Goal: Information Seeking & Learning: Learn about a topic

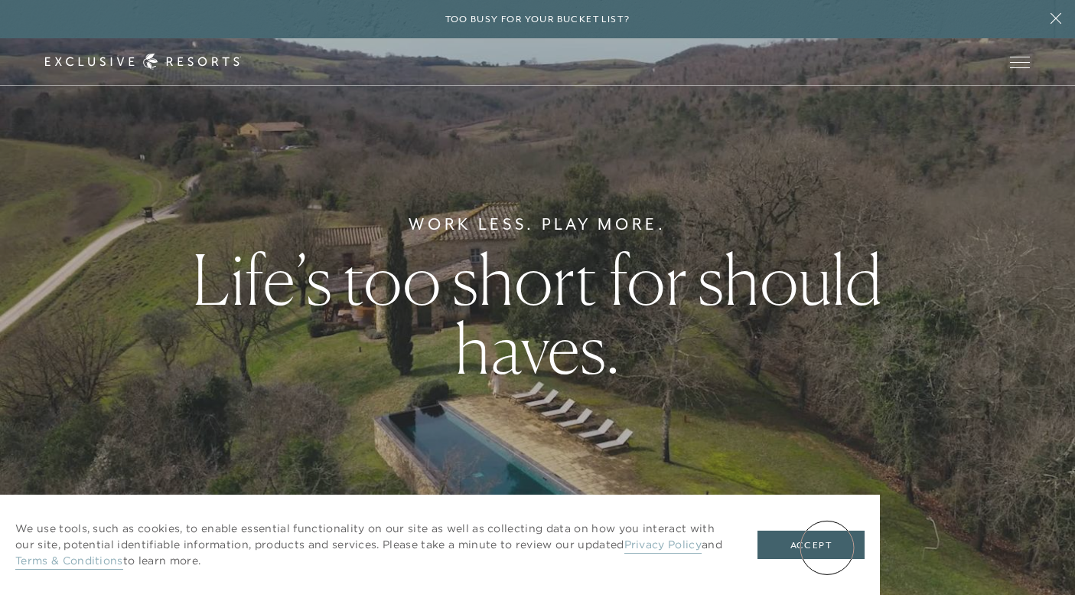
click at [824, 553] on button "Accept" at bounding box center [811, 544] width 107 height 29
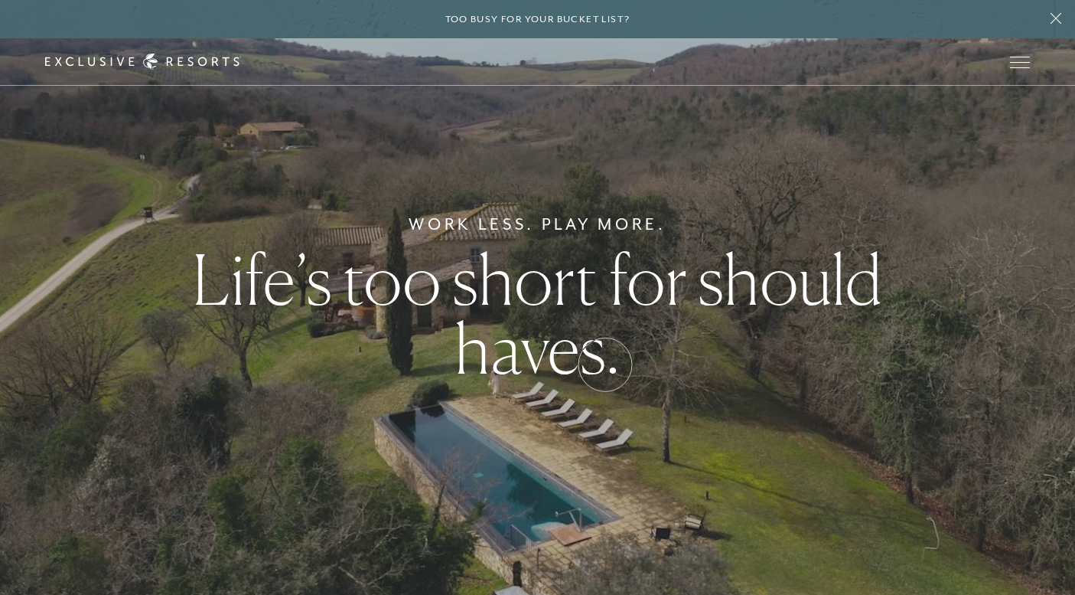
click at [605, 362] on h1 "Life’s too short for should haves." at bounding box center [538, 314] width 700 height 138
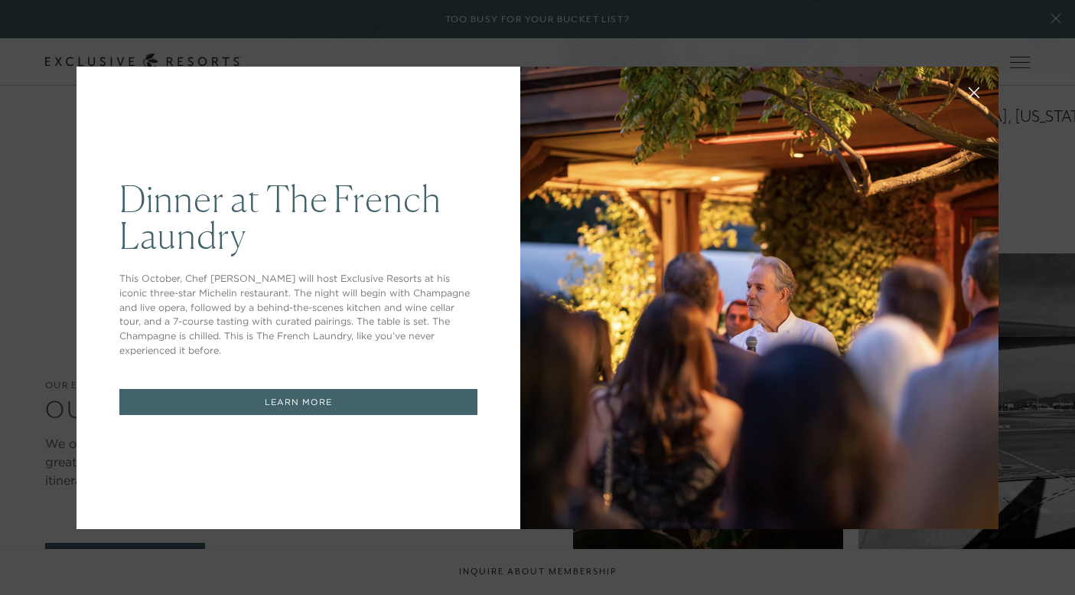
click at [979, 91] on icon at bounding box center [974, 91] width 11 height 11
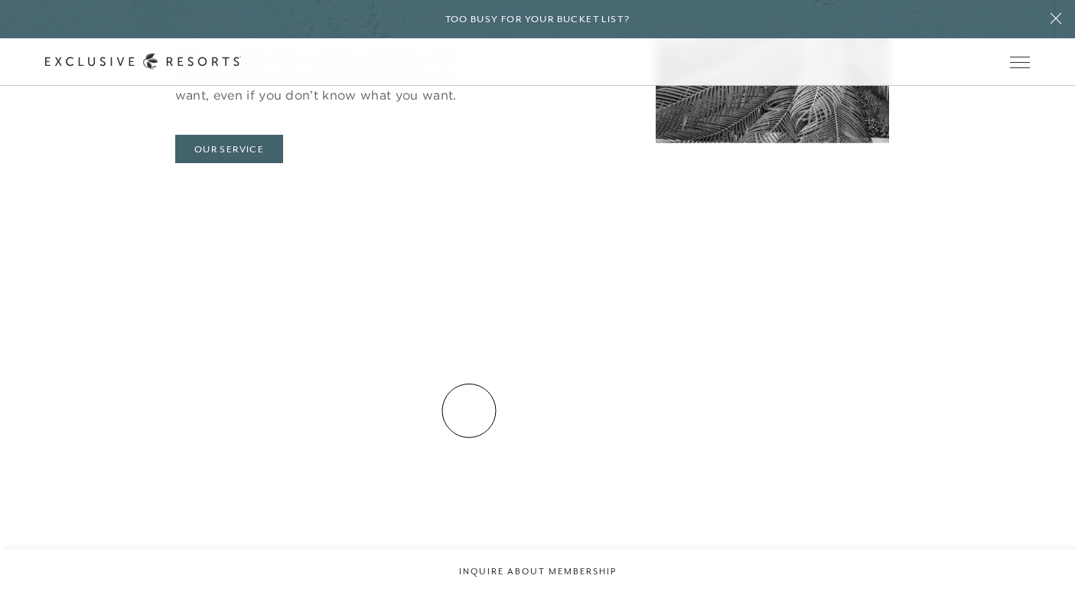
scroll to position [4937, 0]
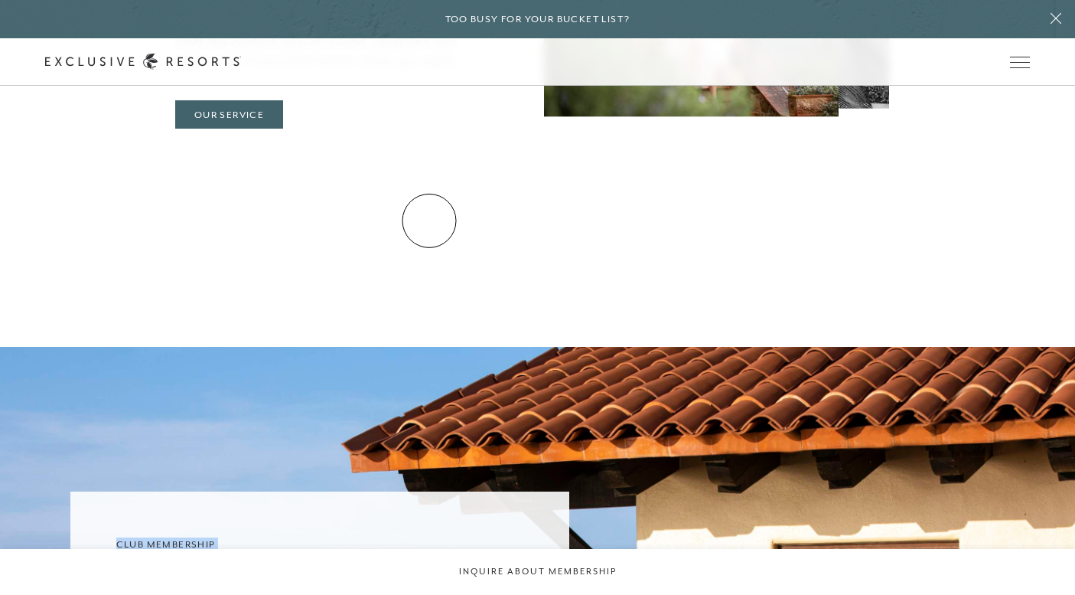
drag, startPoint x: 469, startPoint y: 410, endPoint x: 429, endPoint y: 220, distance: 193.9
drag, startPoint x: 406, startPoint y: 241, endPoint x: 412, endPoint y: 390, distance: 149.4
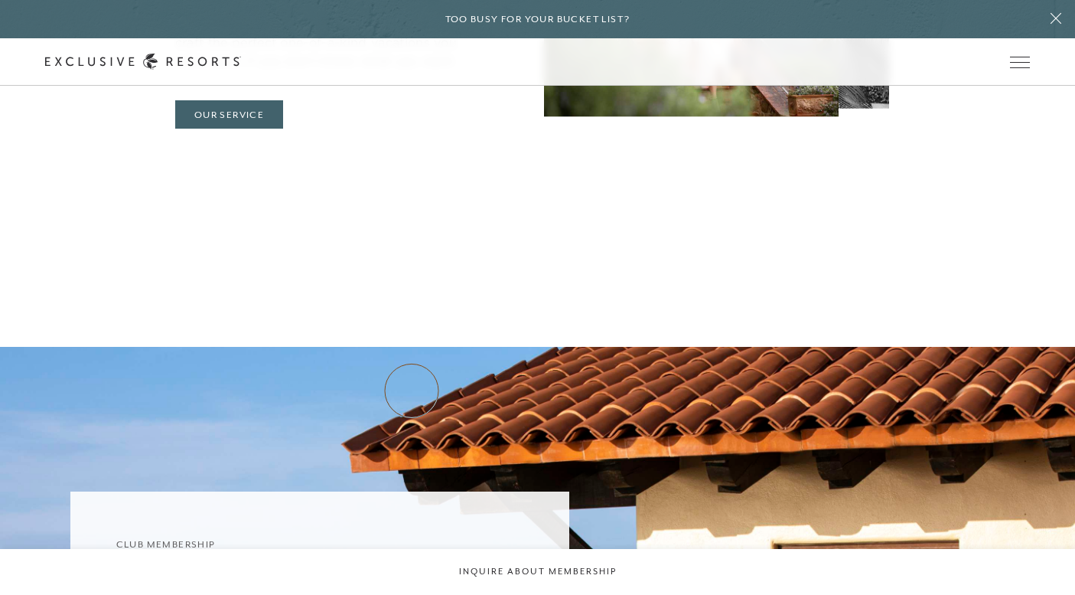
drag, startPoint x: 394, startPoint y: 388, endPoint x: 376, endPoint y: 231, distance: 158.0
click at [376, 537] on h6 "Club Membership" at bounding box center [320, 544] width 408 height 15
drag, startPoint x: 356, startPoint y: 231, endPoint x: 356, endPoint y: 368, distance: 137.0
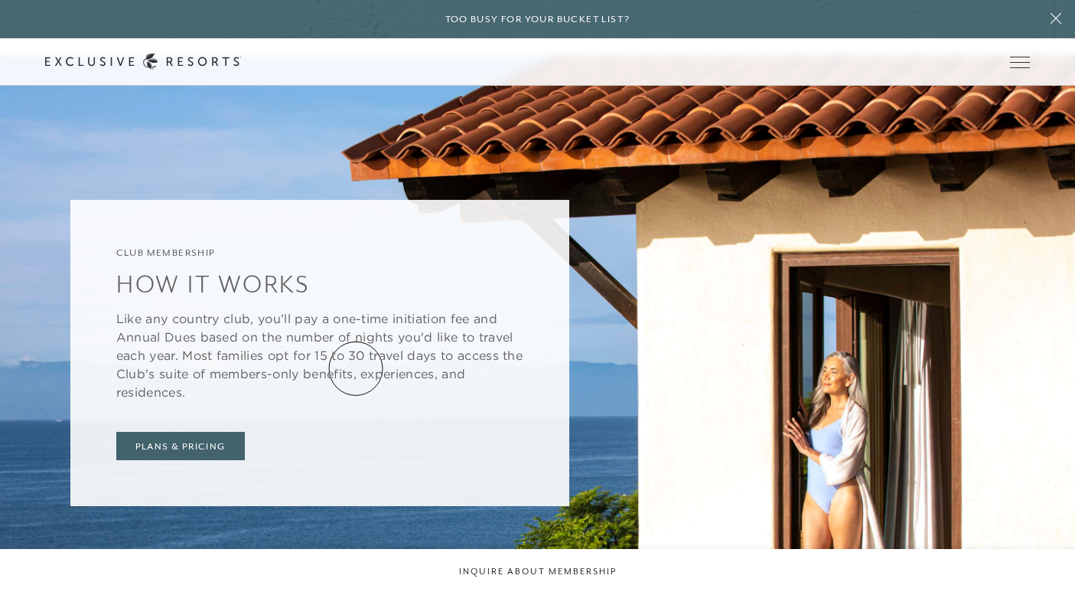
scroll to position [5170, 0]
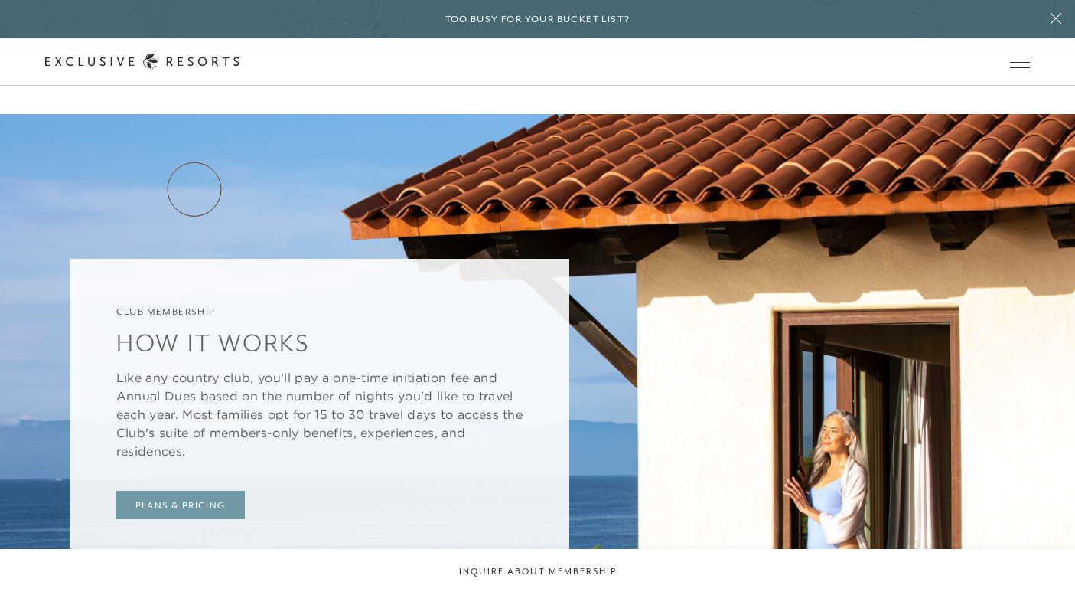
click at [194, 491] on link "Plans & Pricing" at bounding box center [180, 505] width 129 height 29
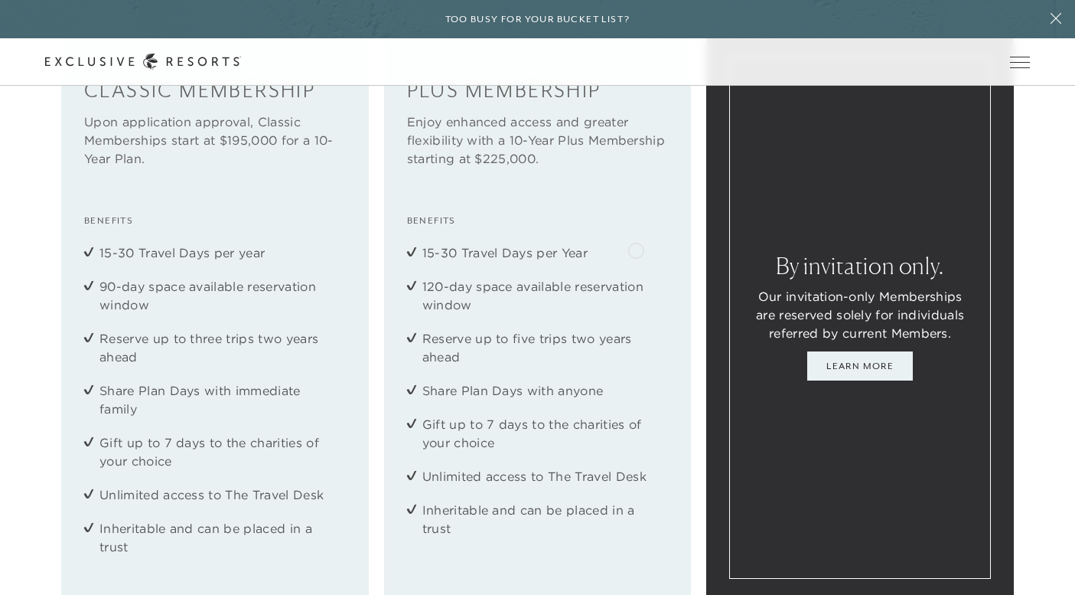
scroll to position [2057, 0]
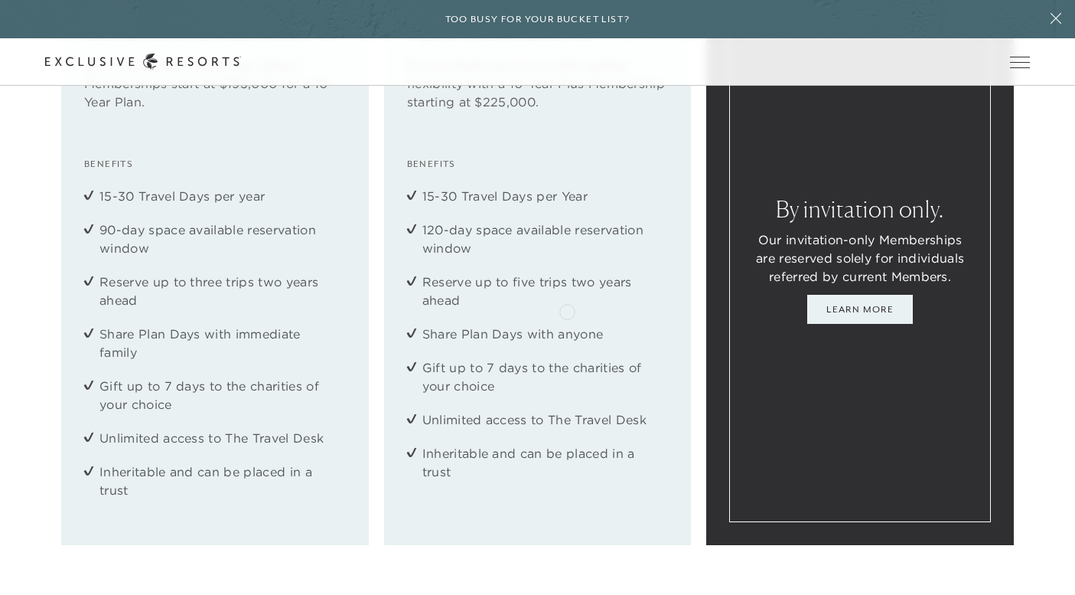
click at [569, 302] on div "Plus Membership Enjoy enhanced access and greater flexibility with a 10-Year Pl…" at bounding box center [538, 260] width 308 height 568
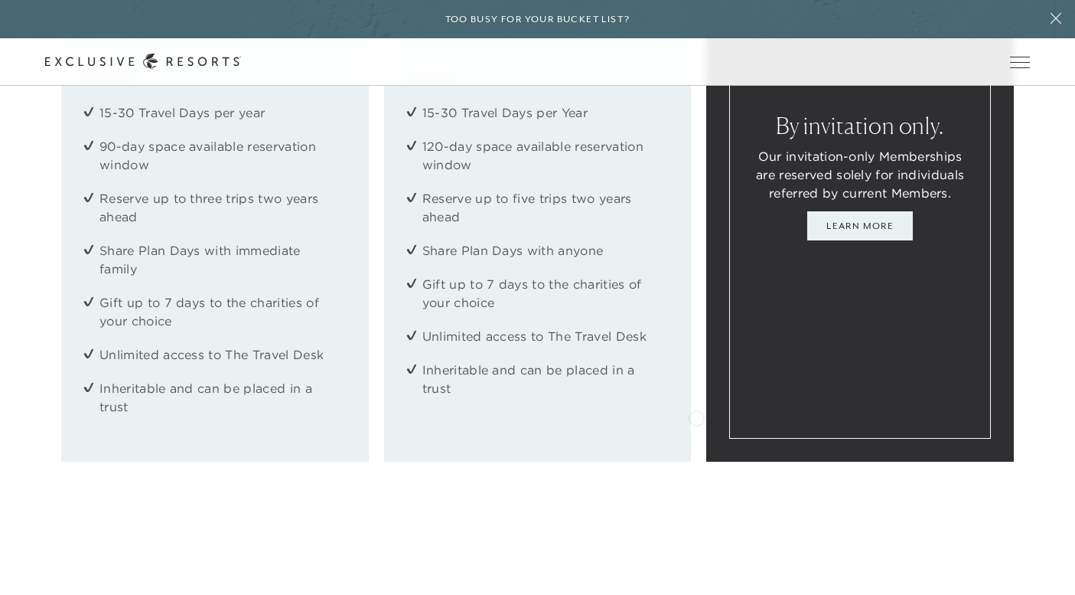
scroll to position [2565, 0]
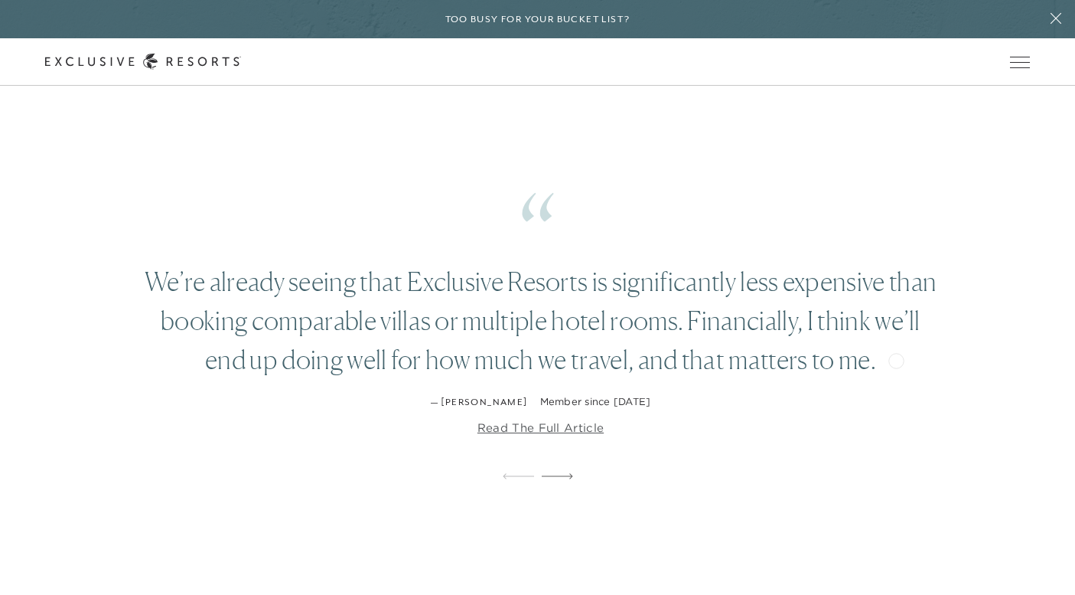
click at [834, 240] on figure "We’re already seeing that Exclusive Resorts is significantly less expensive tha…" at bounding box center [538, 302] width 846 height 314
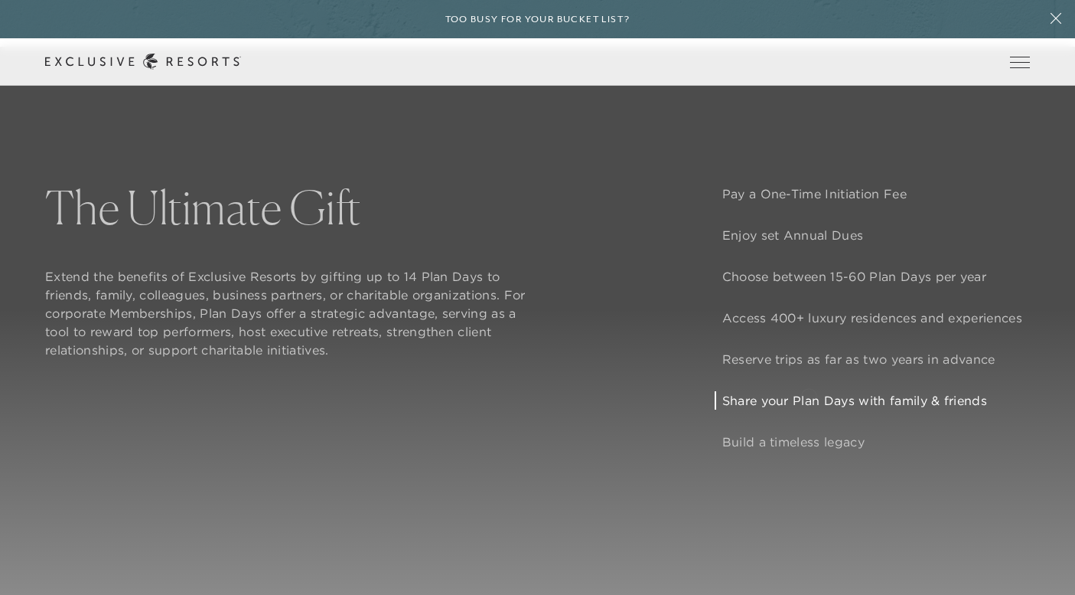
scroll to position [1199, 0]
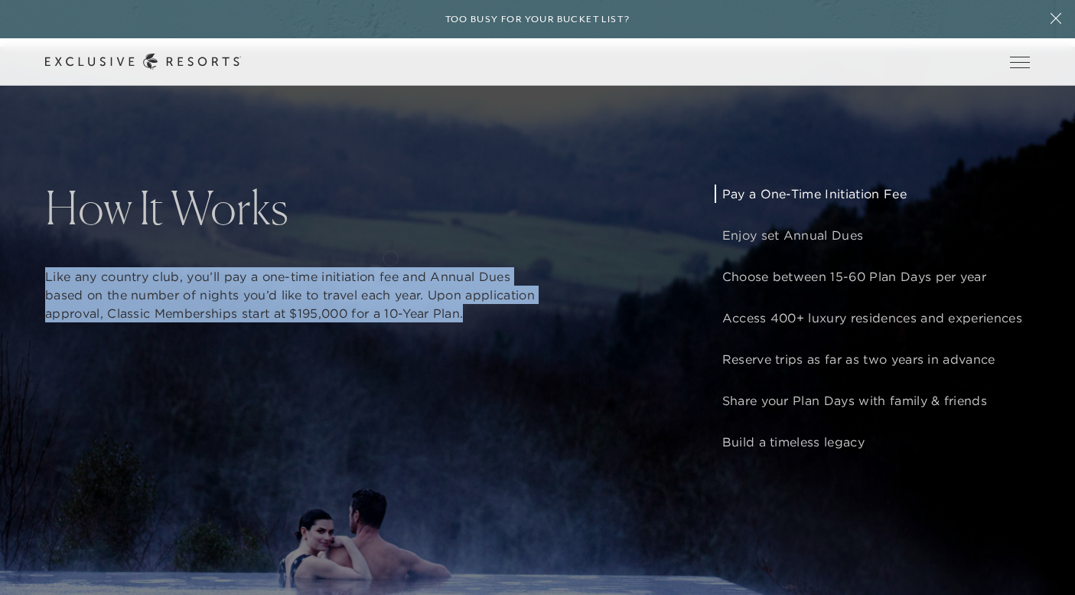
drag, startPoint x: 460, startPoint y: 380, endPoint x: 368, endPoint y: 217, distance: 187.8
click at [368, 217] on div "How It Works Like any country club, you’ll pay a one-time initiation fee and An…" at bounding box center [537, 344] width 1075 height 595
click at [368, 217] on h2 "How It Works" at bounding box center [291, 207] width 493 height 46
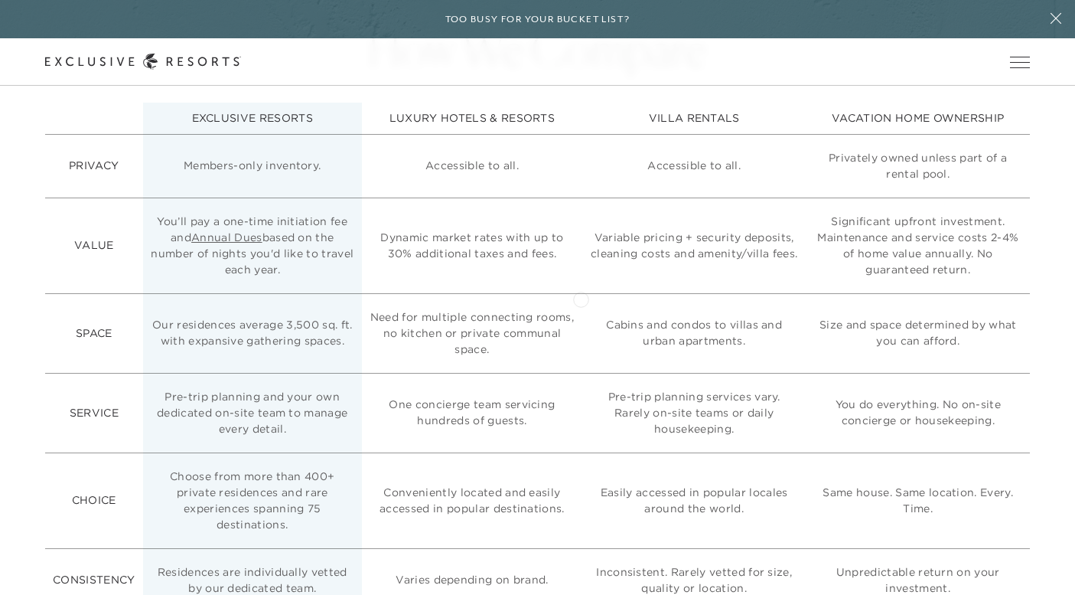
scroll to position [3897, 0]
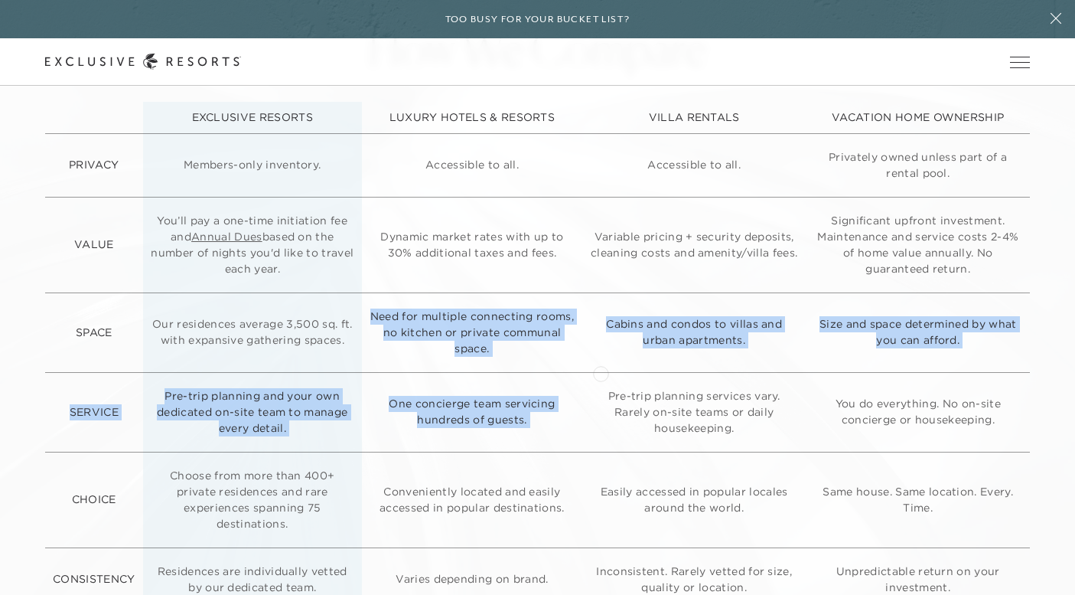
drag, startPoint x: 581, startPoint y: 298, endPoint x: 600, endPoint y: 369, distance: 73.7
click at [601, 370] on tr "SPACE Our residences average 3,500 sq. ft. with expansive gathering spaces. Nee…" at bounding box center [537, 332] width 985 height 80
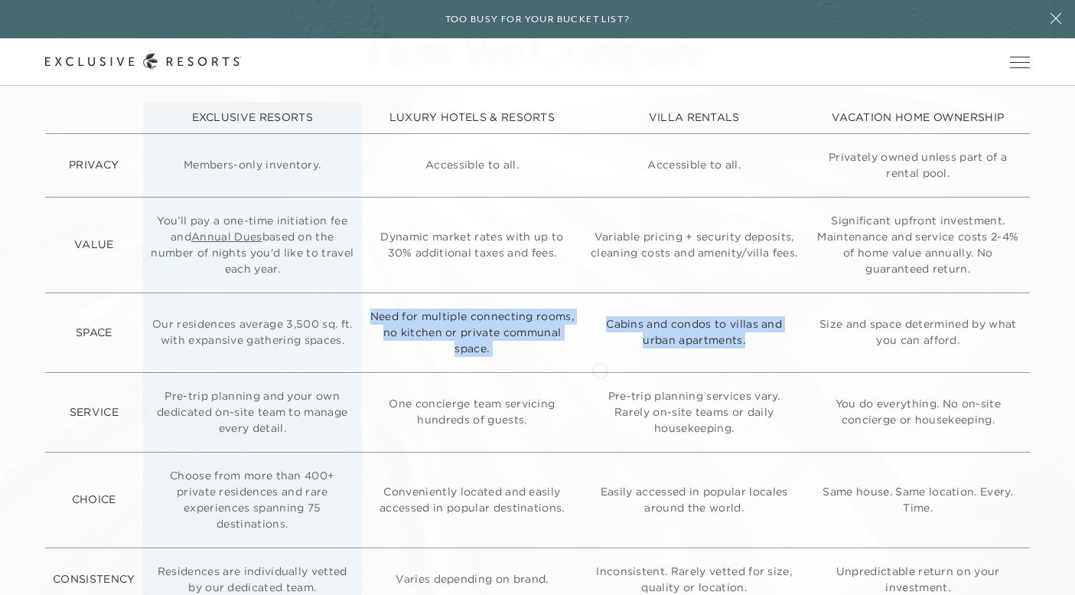
click at [600, 369] on td "Cabins and condos to villas and urban apartments." at bounding box center [694, 332] width 224 height 80
drag, startPoint x: 600, startPoint y: 369, endPoint x: 542, endPoint y: 295, distance: 94.3
click at [542, 295] on tr "SPACE Our residences average 3,500 sq. ft. with expansive gathering spaces. Nee…" at bounding box center [537, 332] width 985 height 80
click at [542, 295] on td "Need for multiple connecting rooms, no kitchen or private communal space." at bounding box center [472, 332] width 220 height 80
drag, startPoint x: 501, startPoint y: 293, endPoint x: 863, endPoint y: 355, distance: 366.5
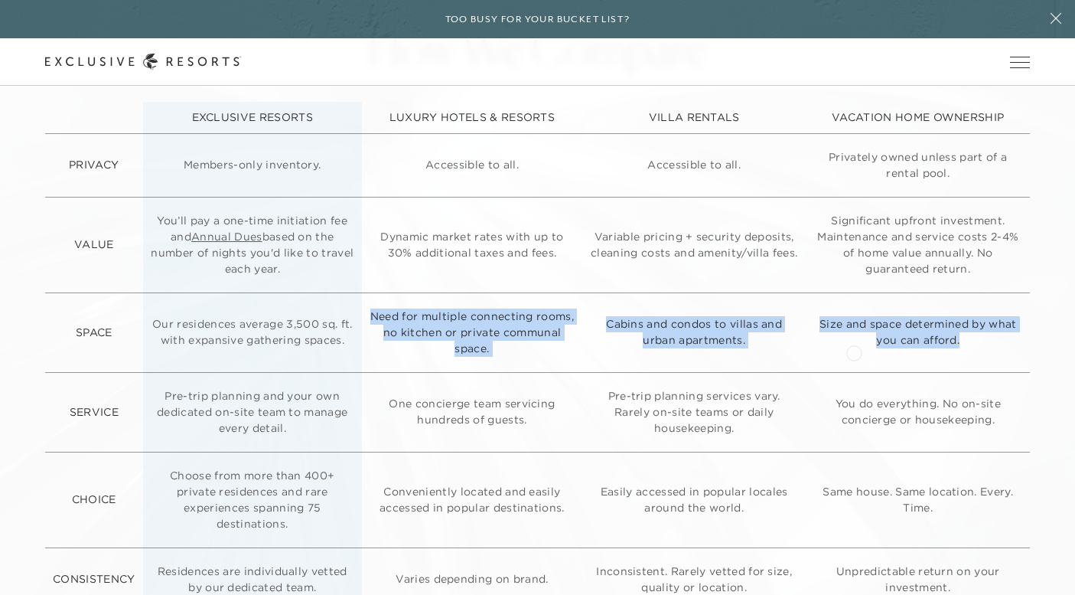
click at [863, 355] on tr "SPACE Our residences average 3,500 sq. ft. with expansive gathering spaces. Nee…" at bounding box center [537, 332] width 985 height 80
click at [863, 355] on td "Size and space determined by what you can afford." at bounding box center [918, 332] width 224 height 80
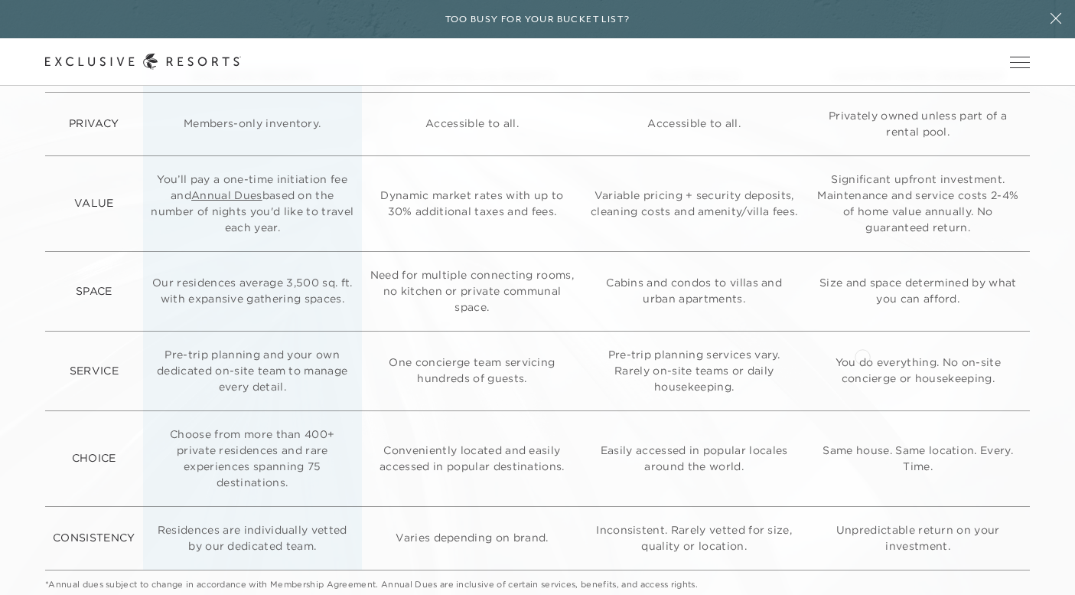
scroll to position [3939, 0]
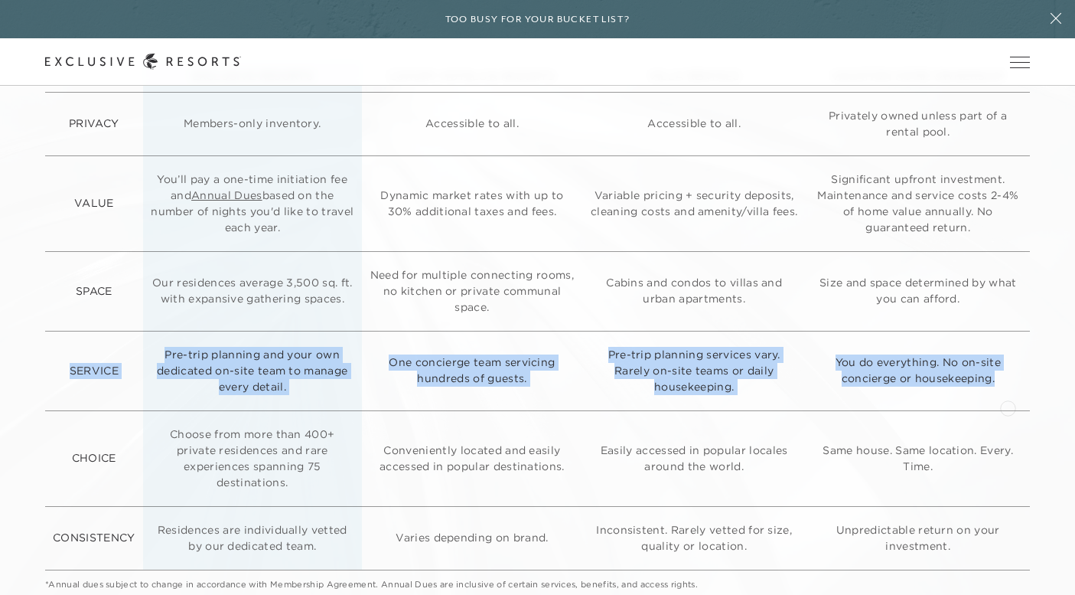
drag, startPoint x: 1014, startPoint y: 304, endPoint x: 1009, endPoint y: 406, distance: 101.9
click at [1009, 406] on table "EXCLUSIVE RESORTS LUXURY HOTELS & RESORTS VILLA RENTALS VACATION HOME OWNERSHIP…" at bounding box center [537, 315] width 985 height 510
click at [1009, 406] on td "You do everything. No on-site concierge or housekeeping." at bounding box center [918, 371] width 224 height 80
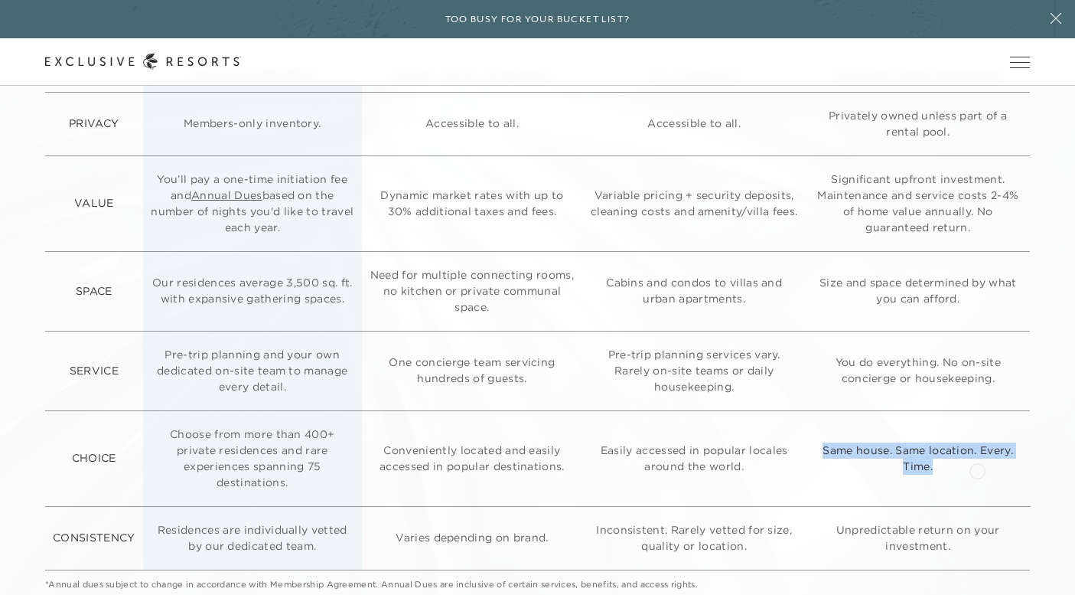
drag, startPoint x: 977, startPoint y: 429, endPoint x: 977, endPoint y: 498, distance: 69.6
click at [977, 498] on td "Same house. Same location. Every. Time." at bounding box center [918, 458] width 224 height 96
click at [977, 497] on td "Same house. Same location. Every. Time." at bounding box center [918, 458] width 224 height 96
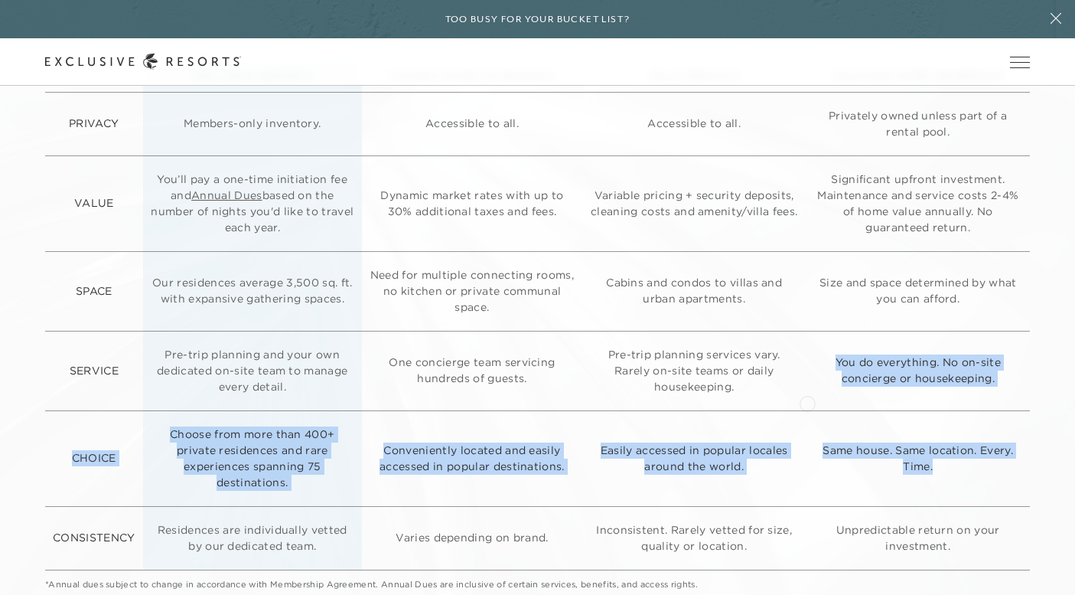
drag, startPoint x: 977, startPoint y: 497, endPoint x: 807, endPoint y: 403, distance: 194.0
click at [807, 402] on table "EXCLUSIVE RESORTS LUXURY HOTELS & RESORTS VILLA RENTALS VACATION HOME OWNERSHIP…" at bounding box center [537, 315] width 985 height 510
click at [807, 403] on td "Pre-trip planning services vary. Rarely on-site teams or daily housekeeping." at bounding box center [694, 371] width 224 height 80
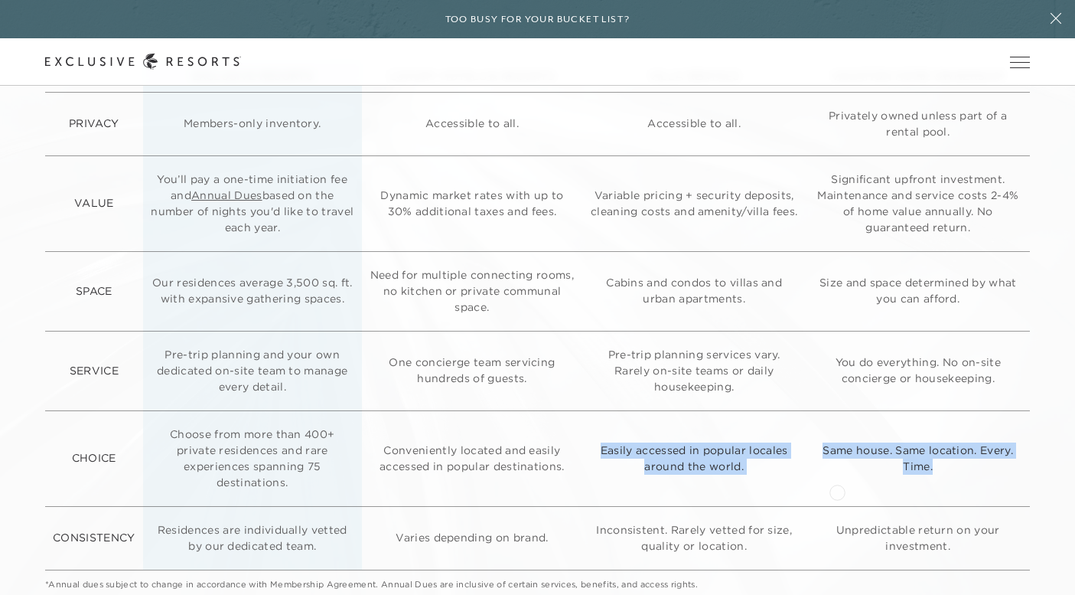
drag, startPoint x: 768, startPoint y: 421, endPoint x: 839, endPoint y: 490, distance: 99.1
click at [839, 491] on tr "CHOICE Choose from more than 400+ private residences and rare experiences spann…" at bounding box center [537, 458] width 985 height 96
click at [839, 490] on td "Same house. Same location. Every. Time." at bounding box center [918, 458] width 224 height 96
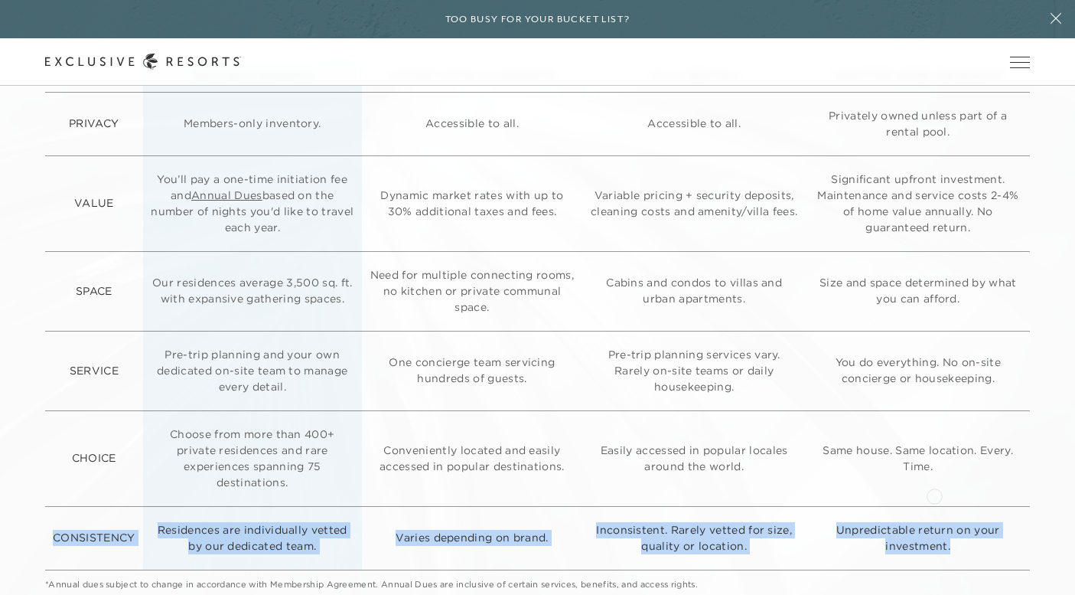
drag, startPoint x: 944, startPoint y: 560, endPoint x: 933, endPoint y: 500, distance: 61.4
click at [933, 501] on table "EXCLUSIVE RESORTS LUXURY HOTELS & RESORTS VILLA RENTALS VACATION HOME OWNERSHIP…" at bounding box center [537, 315] width 985 height 510
click at [933, 500] on td "Same house. Same location. Every. Time." at bounding box center [918, 458] width 224 height 96
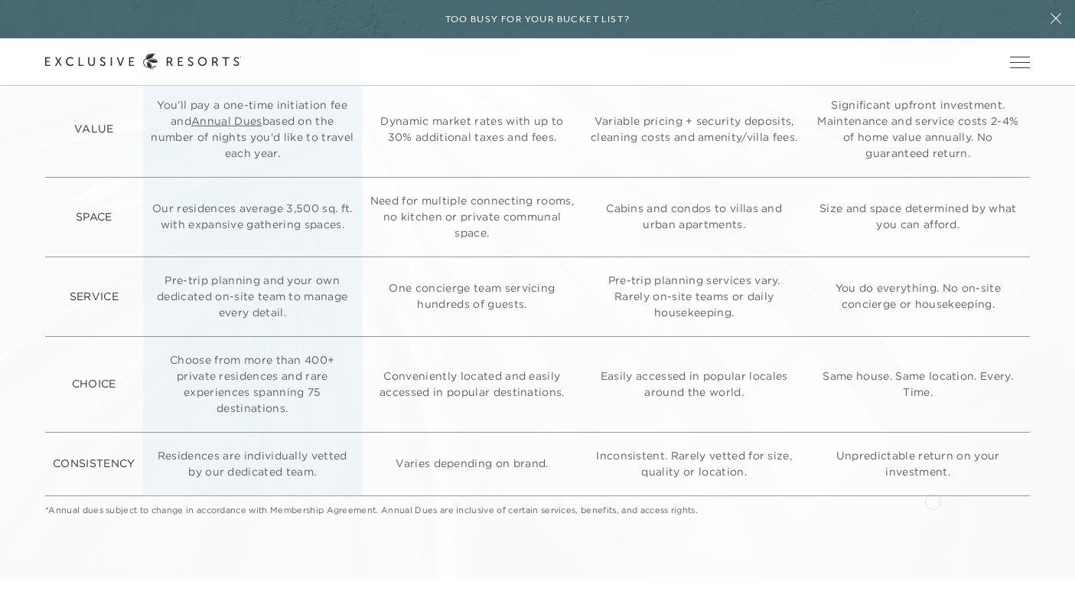
scroll to position [4010, 0]
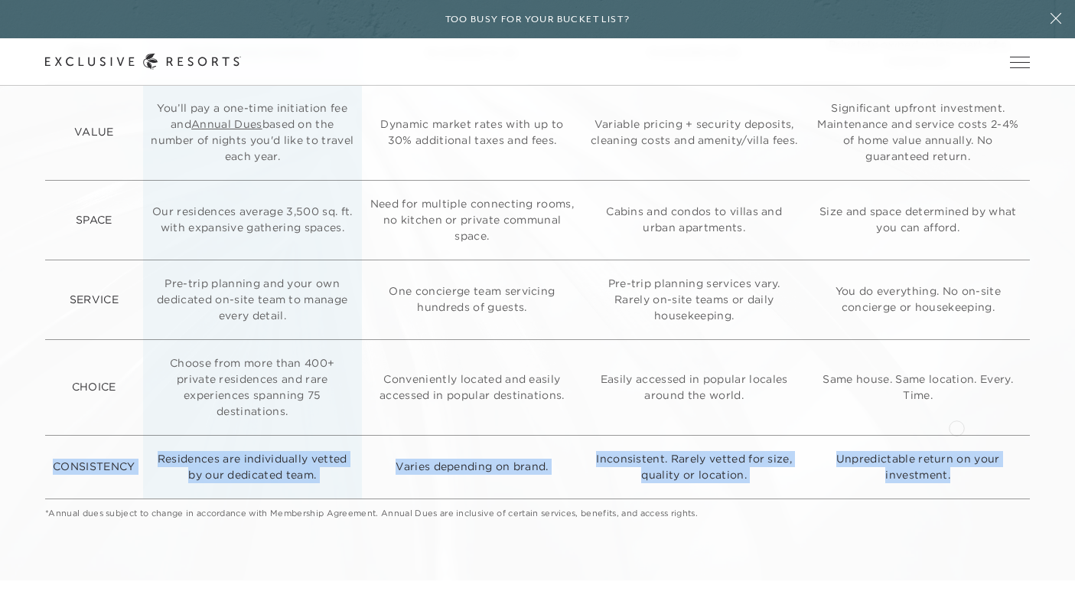
drag, startPoint x: 975, startPoint y: 492, endPoint x: 957, endPoint y: 427, distance: 67.6
click at [957, 427] on table "EXCLUSIVE RESORTS LUXURY HOTELS & RESORTS VILLA RENTALS VACATION HOME OWNERSHIP…" at bounding box center [537, 244] width 985 height 510
click at [957, 427] on td "Same house. Same location. Every. Time." at bounding box center [918, 387] width 224 height 96
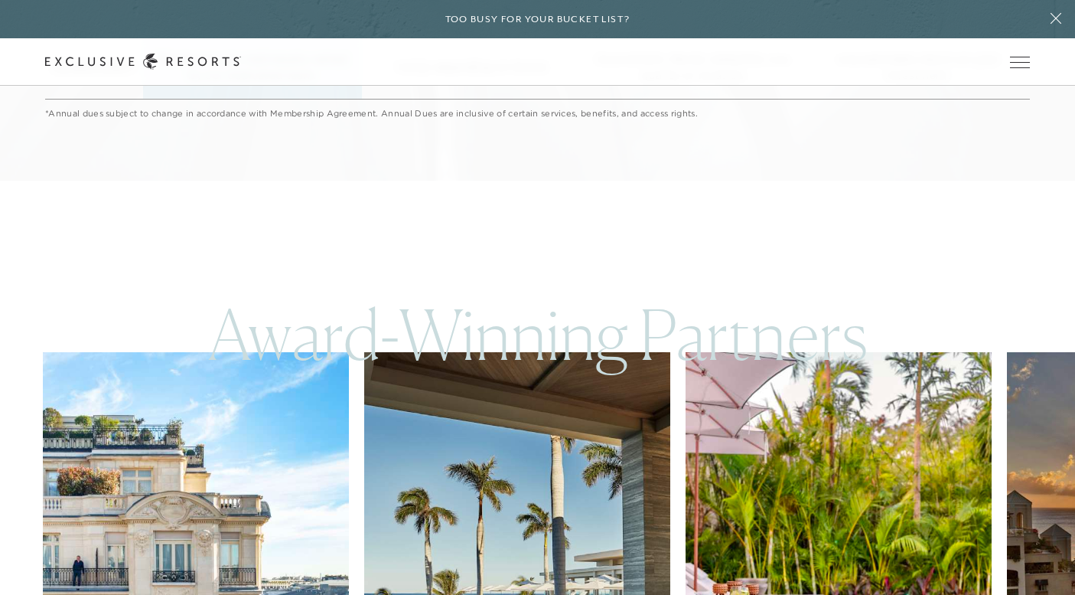
scroll to position [4774, 0]
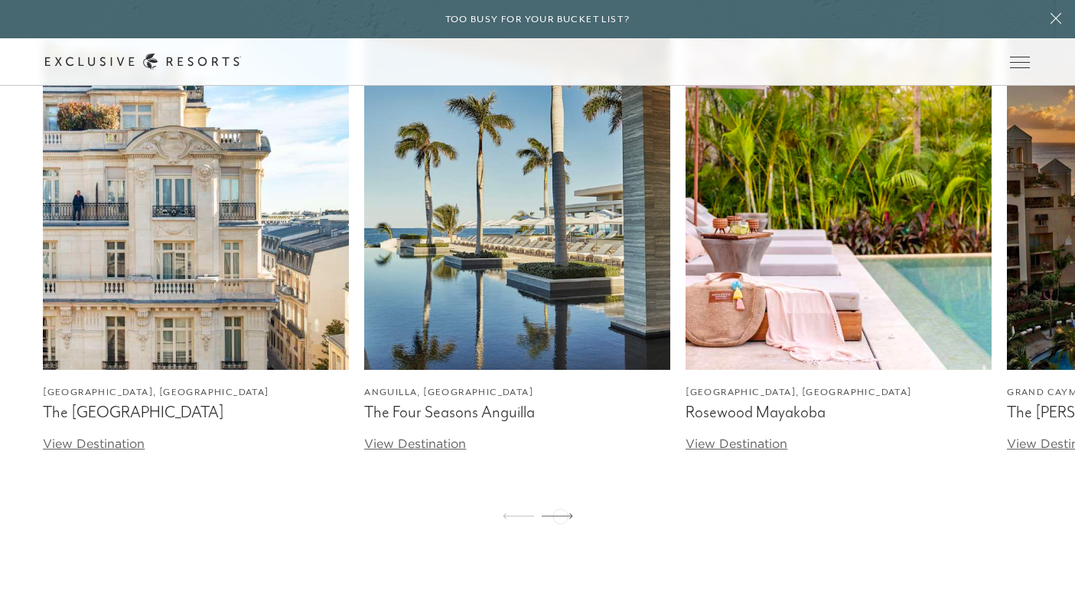
click at [560, 514] on icon at bounding box center [557, 516] width 31 height 6
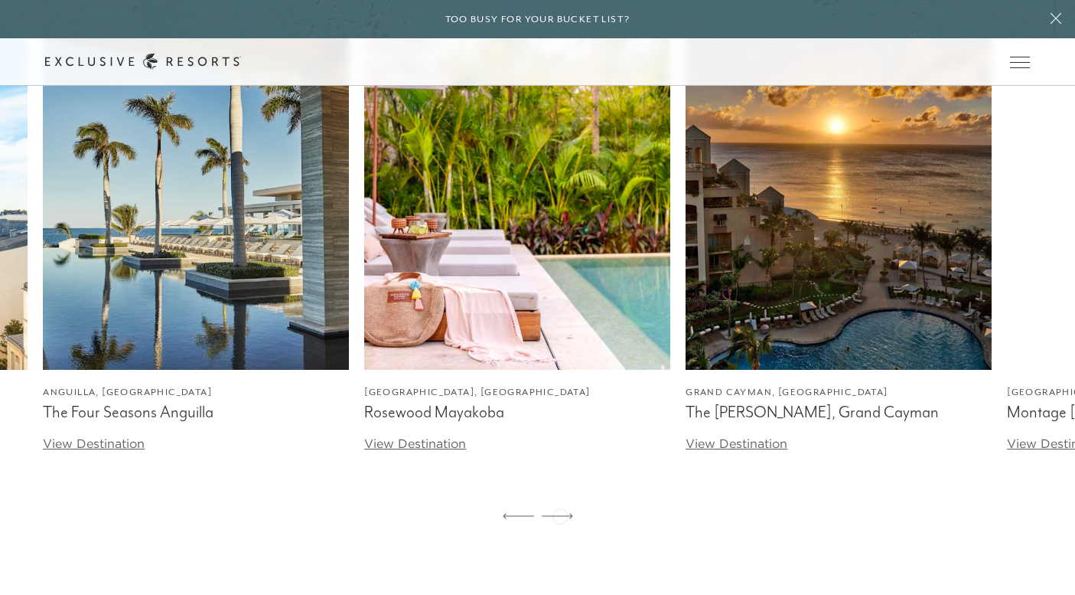
click at [560, 514] on icon at bounding box center [557, 516] width 31 height 6
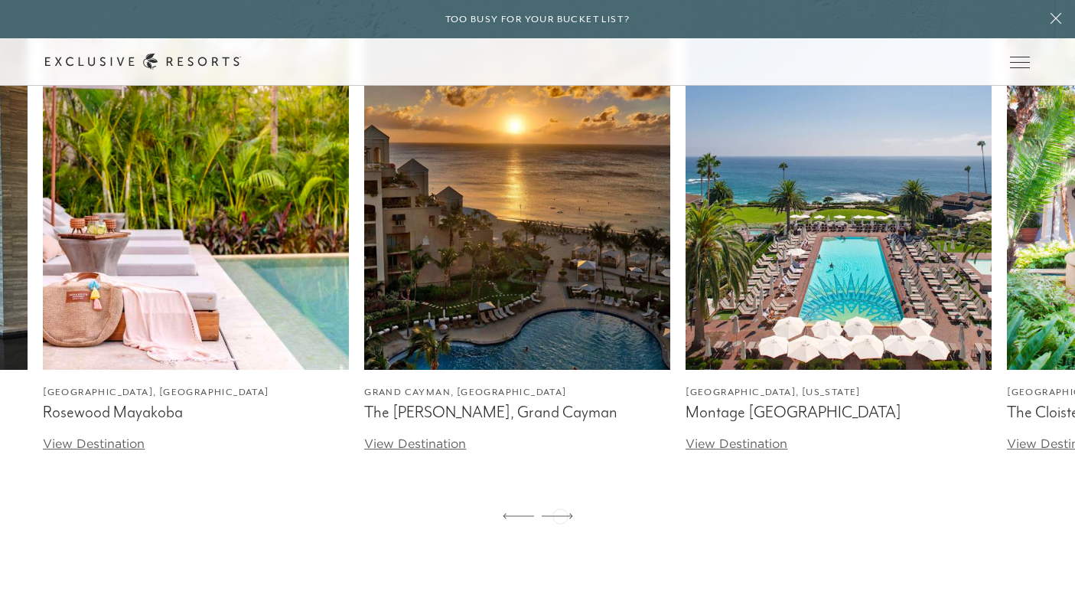
click at [560, 514] on icon at bounding box center [557, 516] width 31 height 6
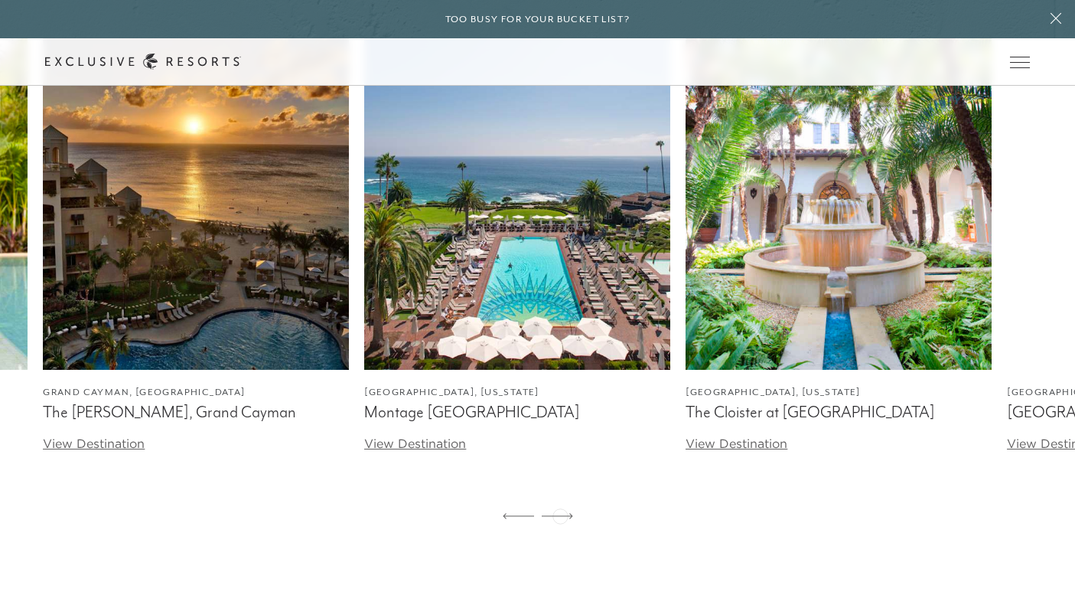
click at [560, 514] on icon at bounding box center [557, 516] width 31 height 6
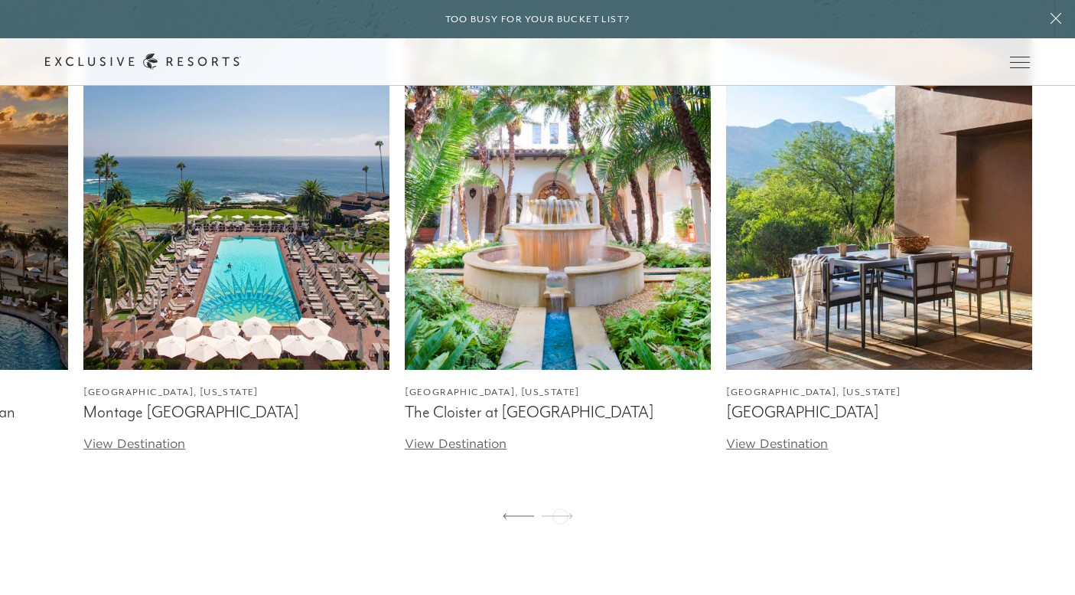
click at [560, 514] on icon at bounding box center [557, 516] width 31 height 6
click at [487, 514] on div "Paris, France The Peninsula Paris View Destination Anguilla, British West Indie…" at bounding box center [537, 261] width 1075 height 548
click at [501, 514] on div "Paris, France The Peninsula Paris View Destination Anguilla, British West Indie…" at bounding box center [537, 261] width 1075 height 548
click at [514, 514] on icon at bounding box center [518, 516] width 31 height 6
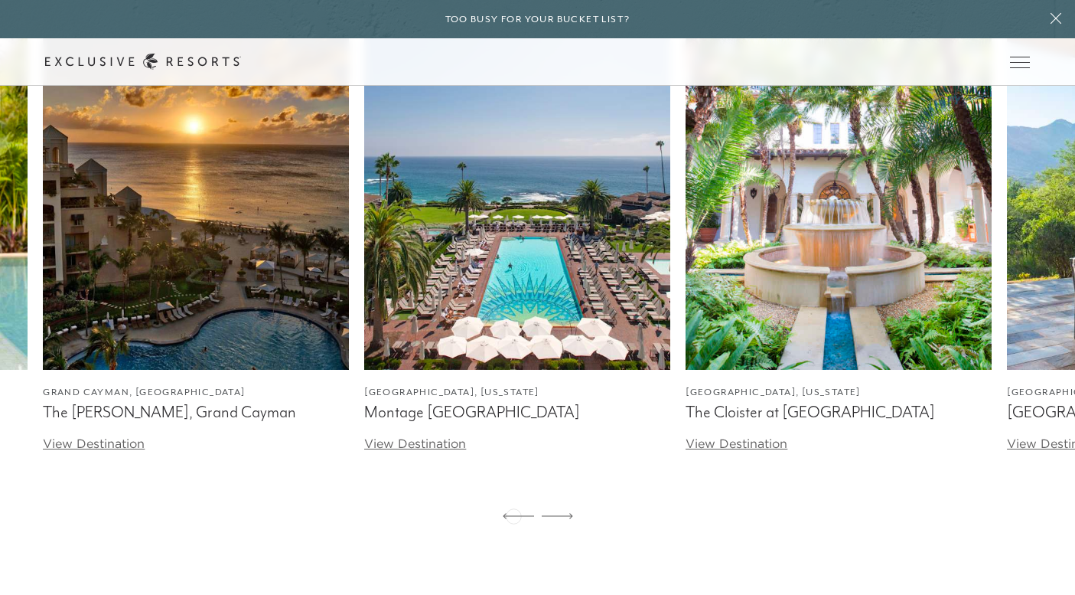
click at [514, 514] on icon at bounding box center [518, 516] width 31 height 6
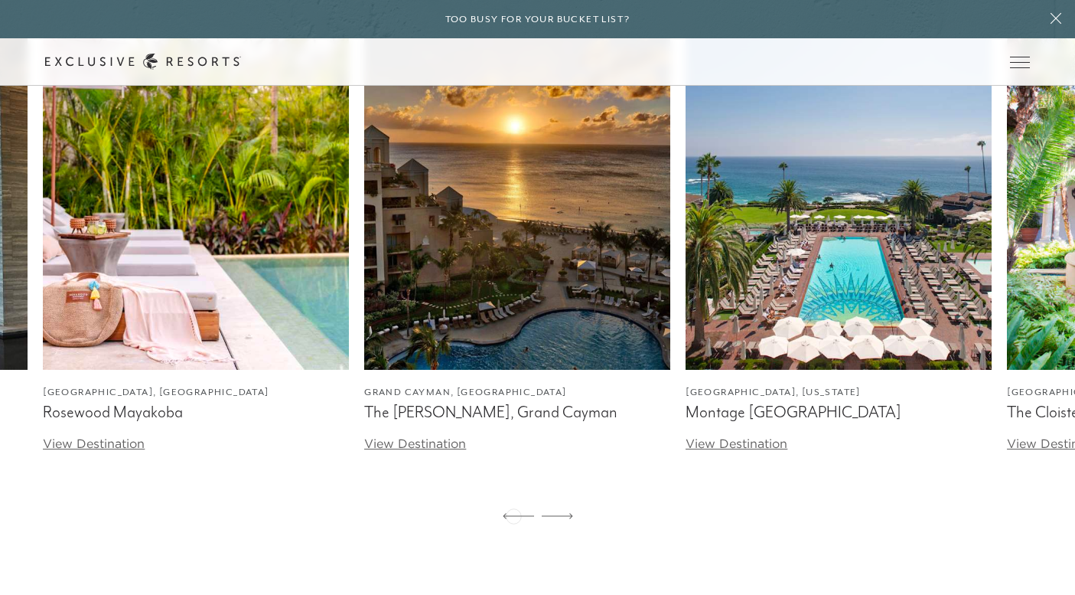
click at [514, 514] on icon at bounding box center [518, 516] width 31 height 6
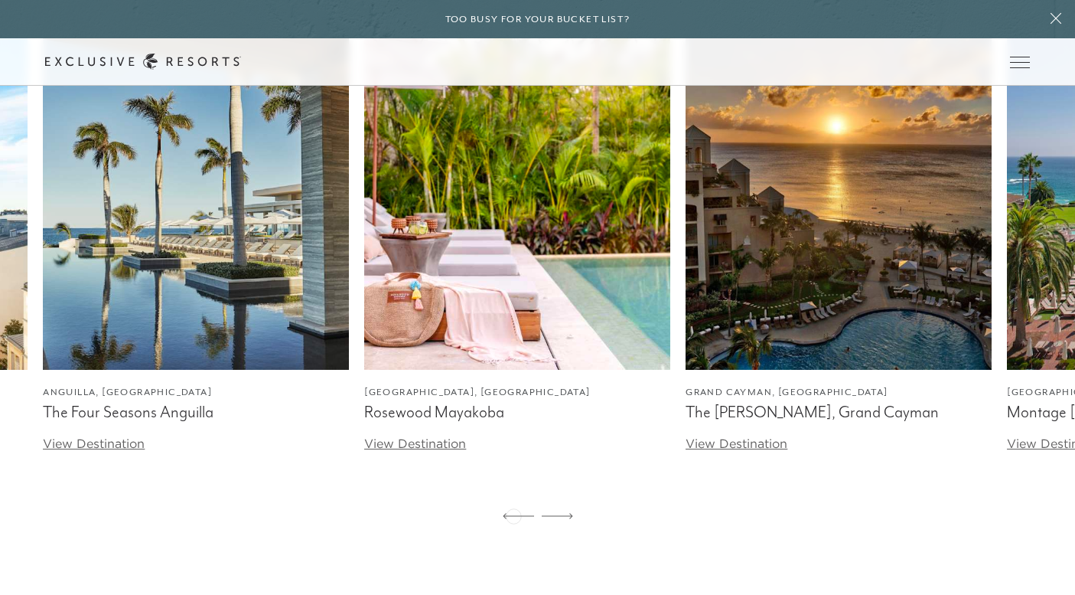
click at [514, 514] on icon at bounding box center [518, 516] width 31 height 6
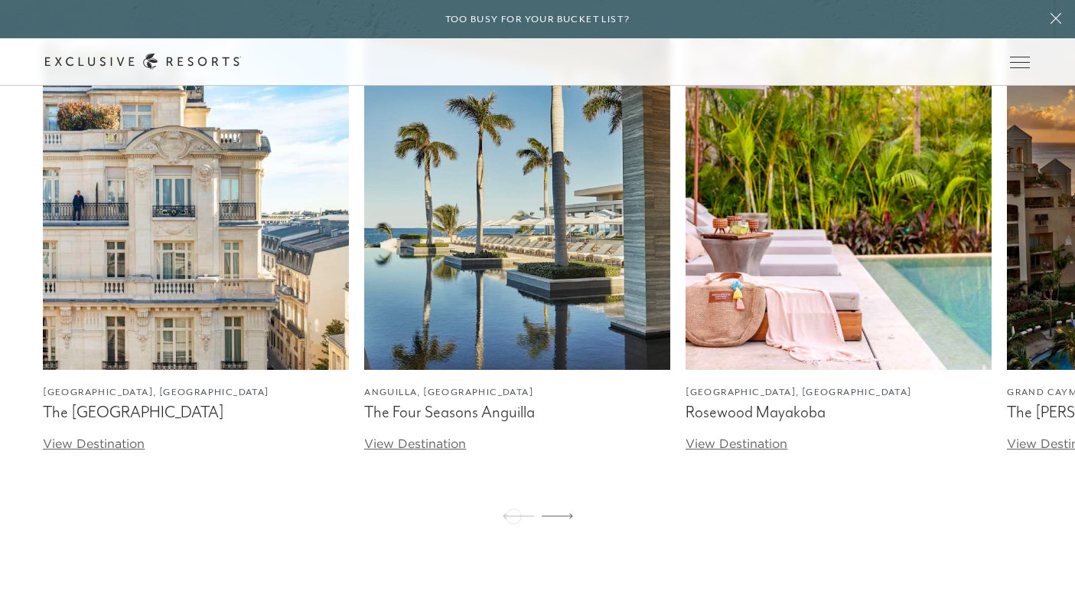
click at [514, 514] on icon at bounding box center [518, 516] width 31 height 6
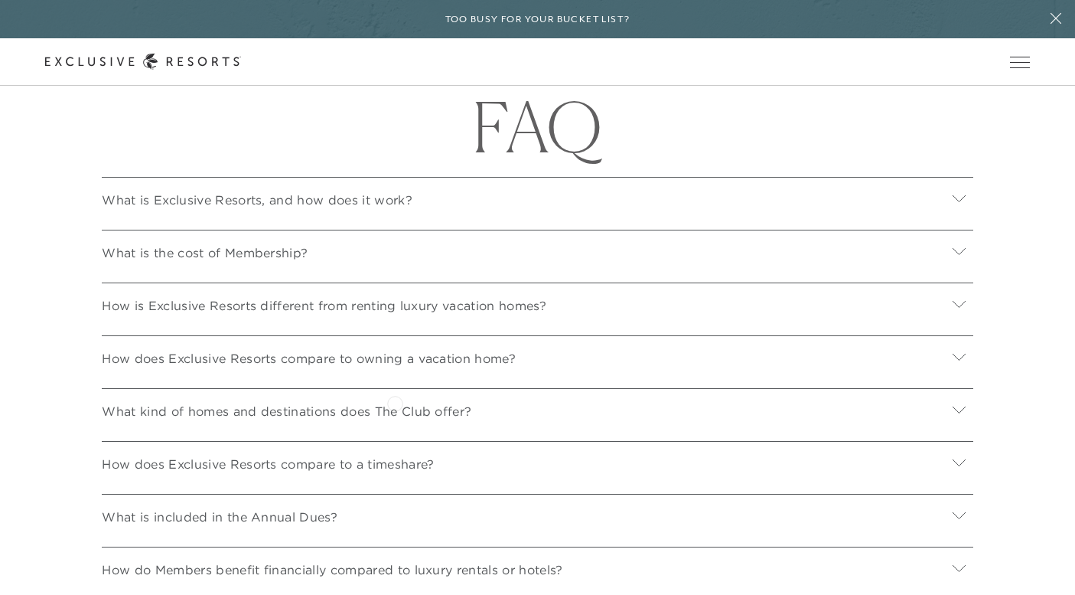
scroll to position [5321, 0]
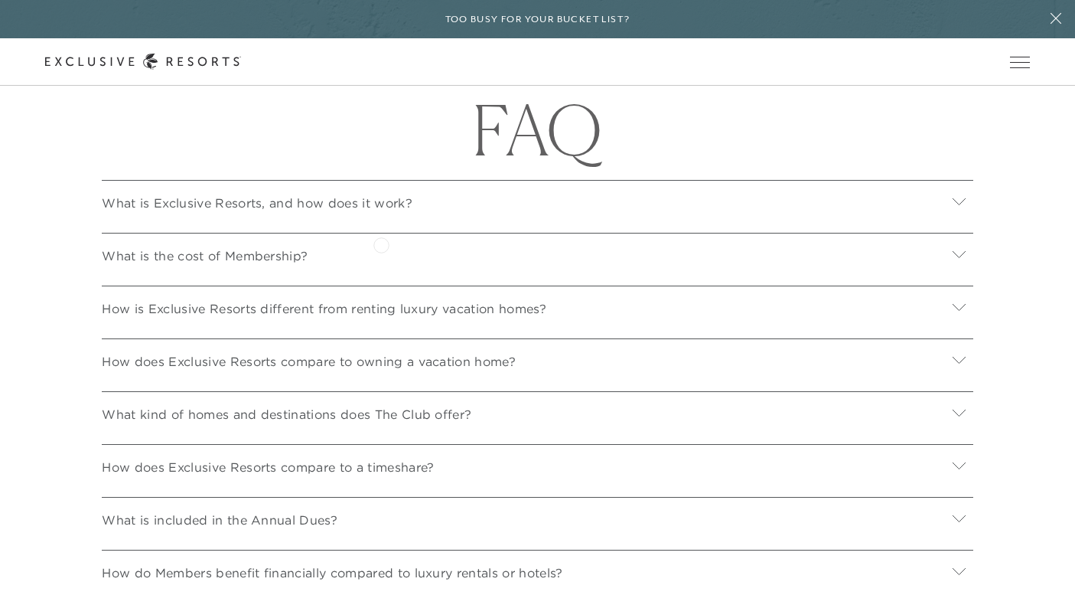
click at [380, 243] on div "What is the cost of Membership?" at bounding box center [537, 253] width 871 height 41
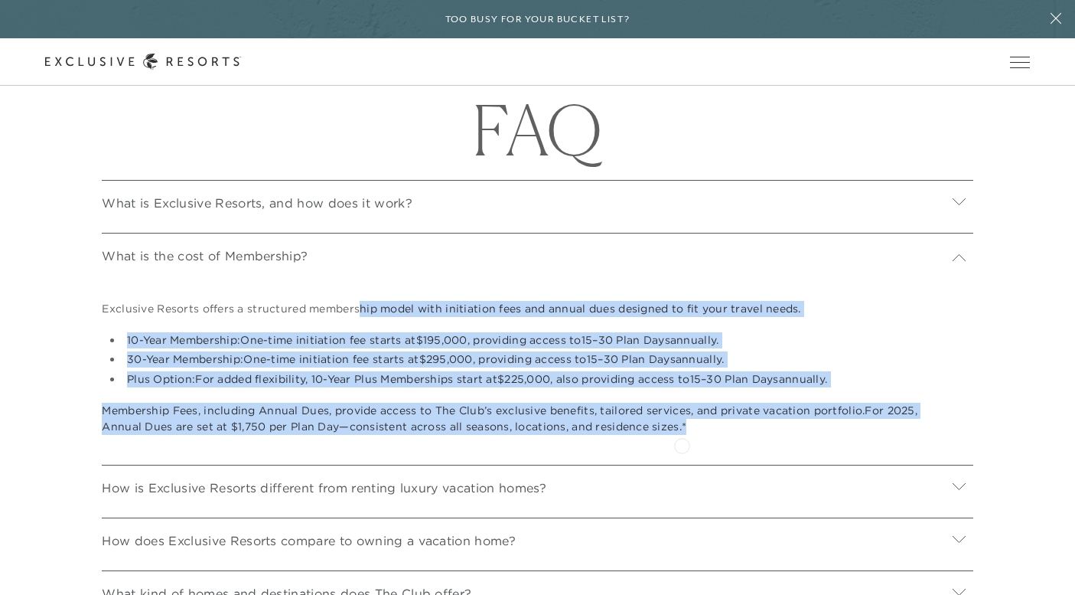
drag, startPoint x: 357, startPoint y: 309, endPoint x: 683, endPoint y: 444, distance: 352.8
click at [683, 444] on div "Exclusive Resorts offers a structured membership model with initiation fees and…" at bounding box center [537, 363] width 871 height 179
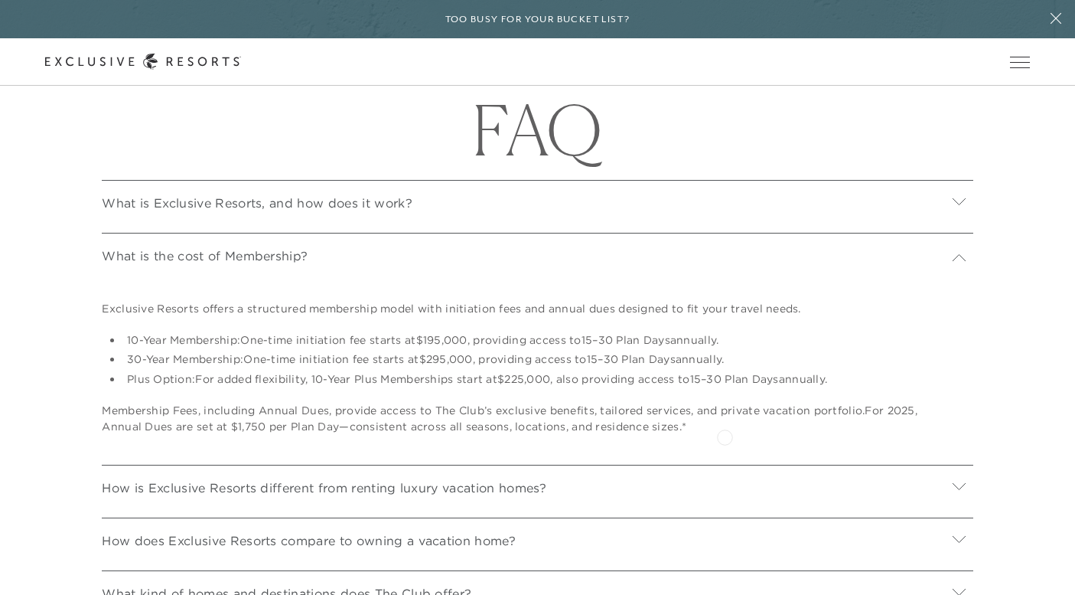
click at [725, 435] on div "Exclusive Resorts offers a structured membership model with initiation fees and…" at bounding box center [537, 363] width 871 height 179
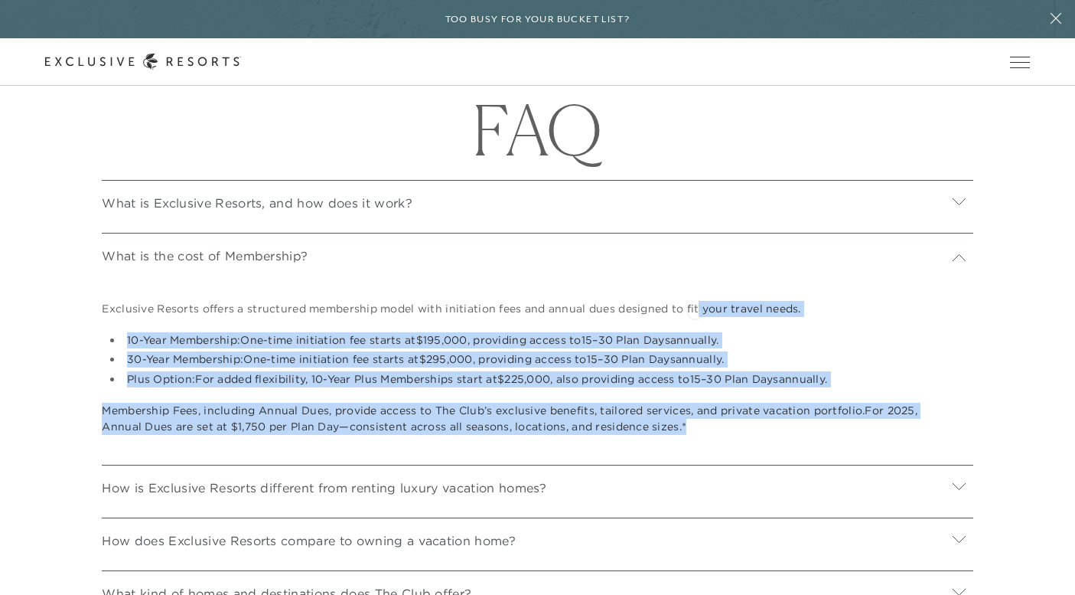
drag, startPoint x: 768, startPoint y: 436, endPoint x: 695, endPoint y: 311, distance: 145.1
click at [695, 310] on div "Exclusive Resorts offers a structured membership model with initiation fees and…" at bounding box center [537, 363] width 871 height 179
click at [695, 311] on p "Exclusive Resorts offers a structured membership model with initiation fees and…" at bounding box center [518, 309] width 833 height 16
drag, startPoint x: 687, startPoint y: 310, endPoint x: 710, endPoint y: 432, distance: 124.6
click at [711, 432] on div "Exclusive Resorts offers a structured membership model with initiation fees and…" at bounding box center [537, 363] width 871 height 179
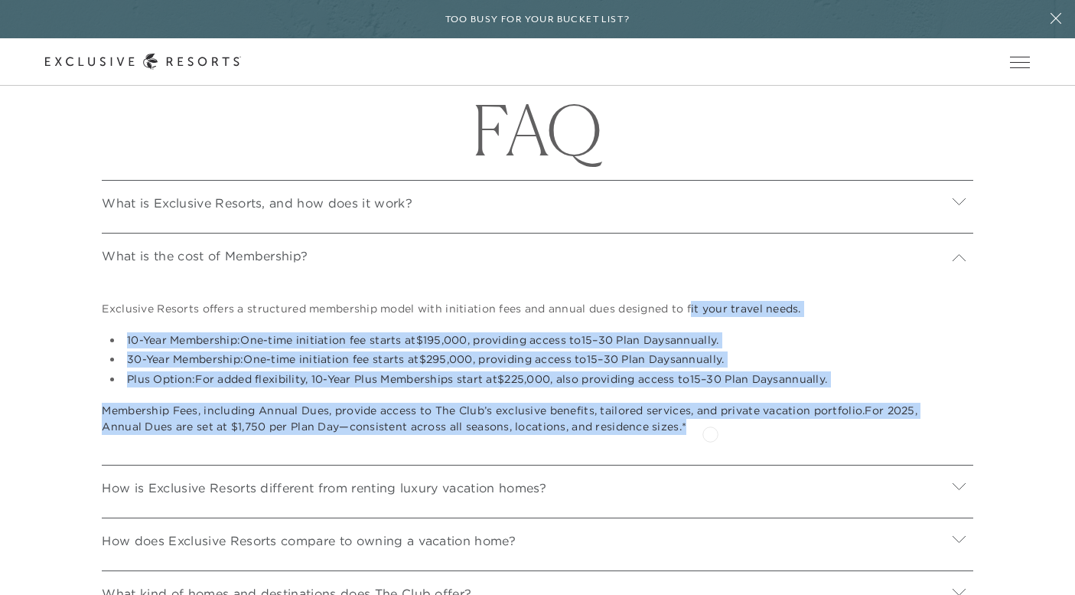
click at [710, 432] on div "Exclusive Resorts offers a structured membership model with initiation fees and…" at bounding box center [537, 363] width 871 height 179
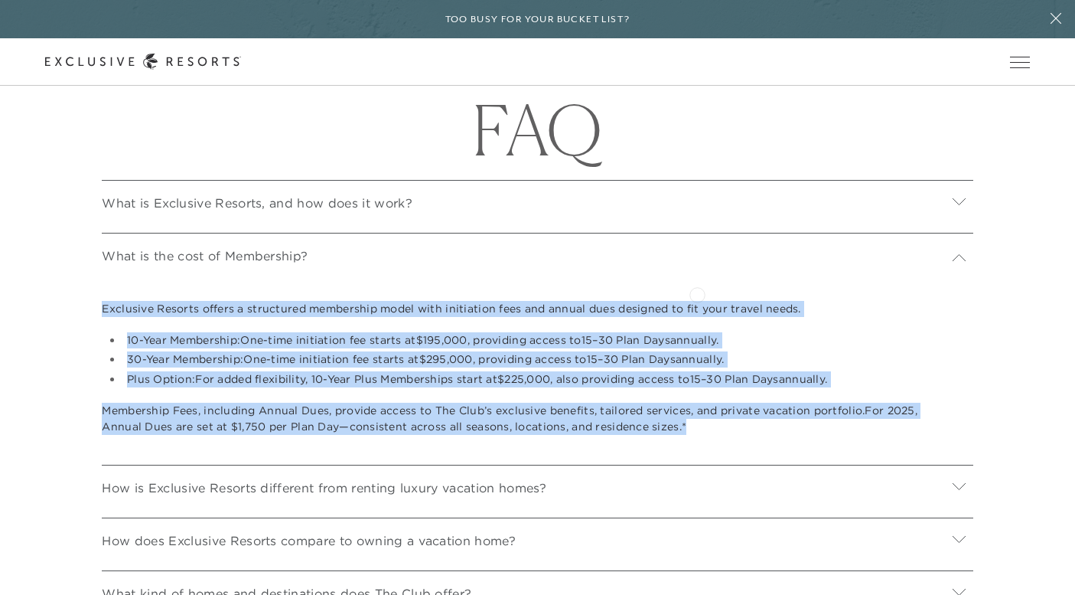
drag, startPoint x: 710, startPoint y: 432, endPoint x: 697, endPoint y: 293, distance: 139.9
click at [697, 293] on div "Exclusive Resorts offers a structured membership model with initiation fees and…" at bounding box center [537, 363] width 871 height 179
drag, startPoint x: 694, startPoint y: 292, endPoint x: 712, endPoint y: 439, distance: 148.0
click at [712, 439] on div "Exclusive Resorts offers a structured membership model with initiation fees and…" at bounding box center [537, 363] width 871 height 179
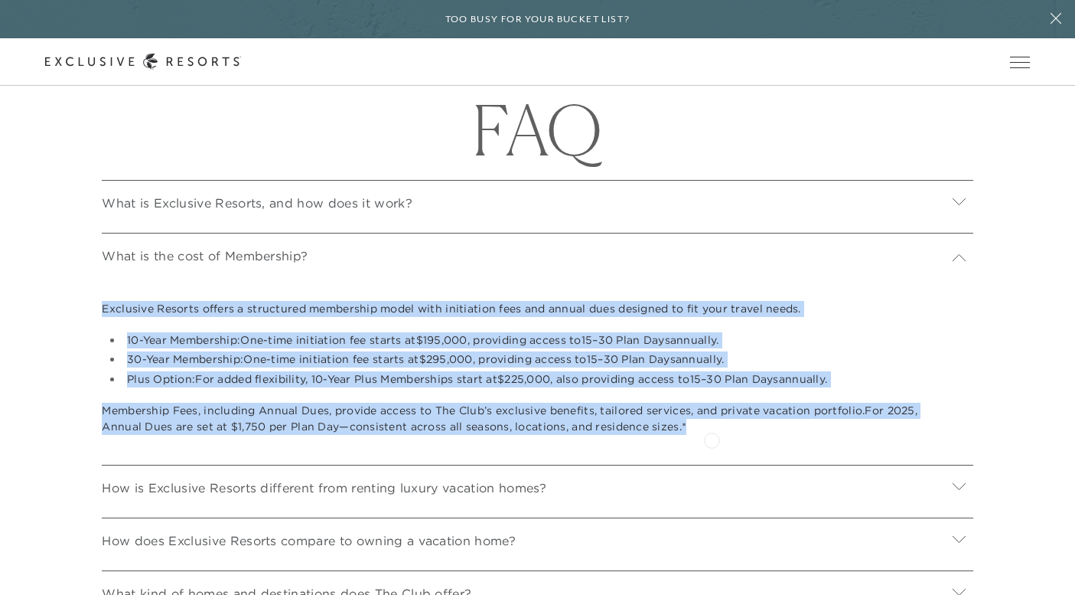
click at [712, 439] on div "Exclusive Resorts offers a structured membership model with initiation fees and…" at bounding box center [537, 363] width 871 height 179
drag, startPoint x: 736, startPoint y: 439, endPoint x: 713, endPoint y: 294, distance: 146.5
click at [713, 294] on div "Exclusive Resorts offers a structured membership model with initiation fees and…" at bounding box center [537, 363] width 871 height 179
drag, startPoint x: 697, startPoint y: 291, endPoint x: 713, endPoint y: 435, distance: 144.7
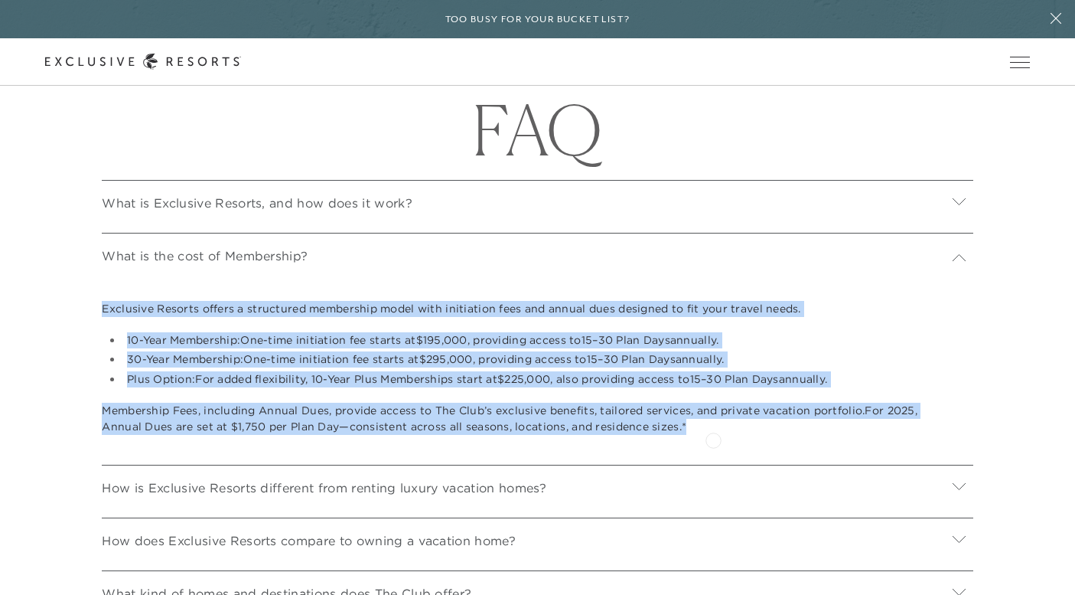
click at [713, 435] on div "Exclusive Resorts offers a structured membership model with initiation fees and…" at bounding box center [537, 363] width 871 height 179
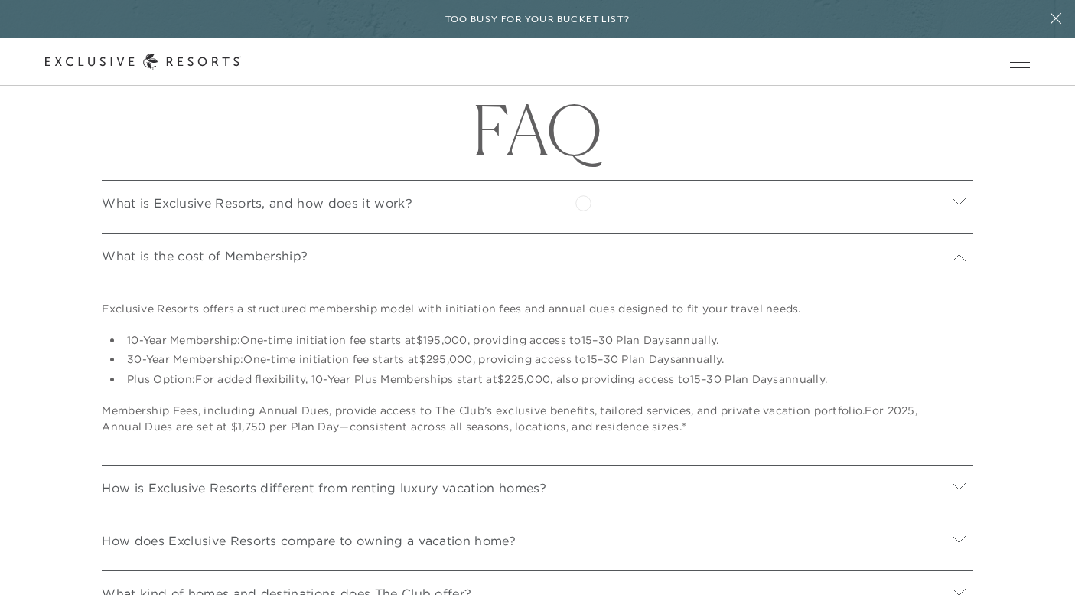
click at [583, 201] on div "What is Exclusive Resorts, and how does it work?" at bounding box center [537, 200] width 871 height 41
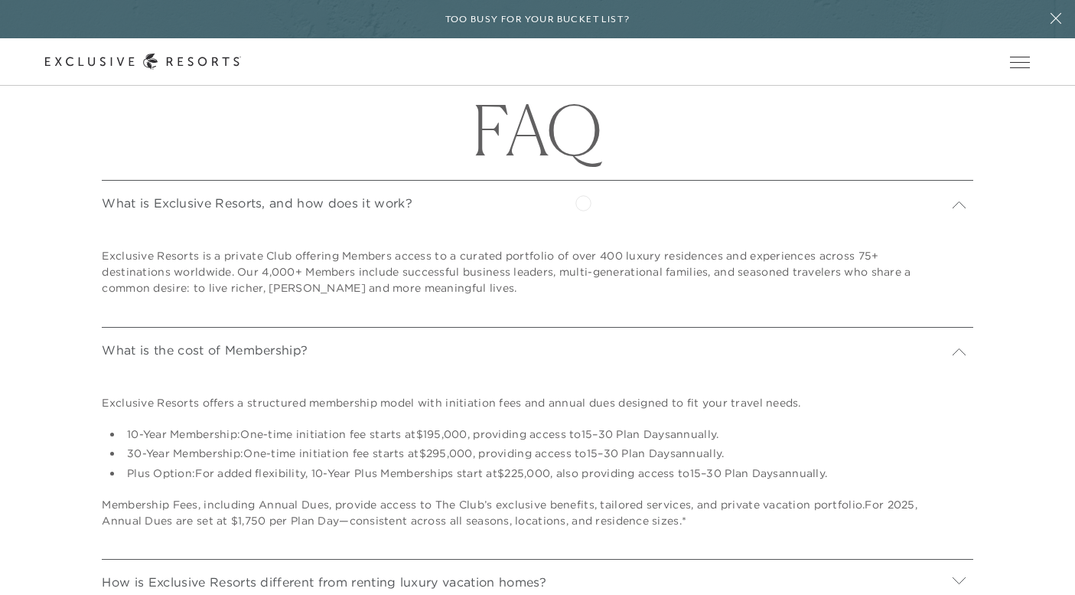
click at [583, 201] on div "What is Exclusive Resorts, and how does it work?" at bounding box center [537, 200] width 871 height 41
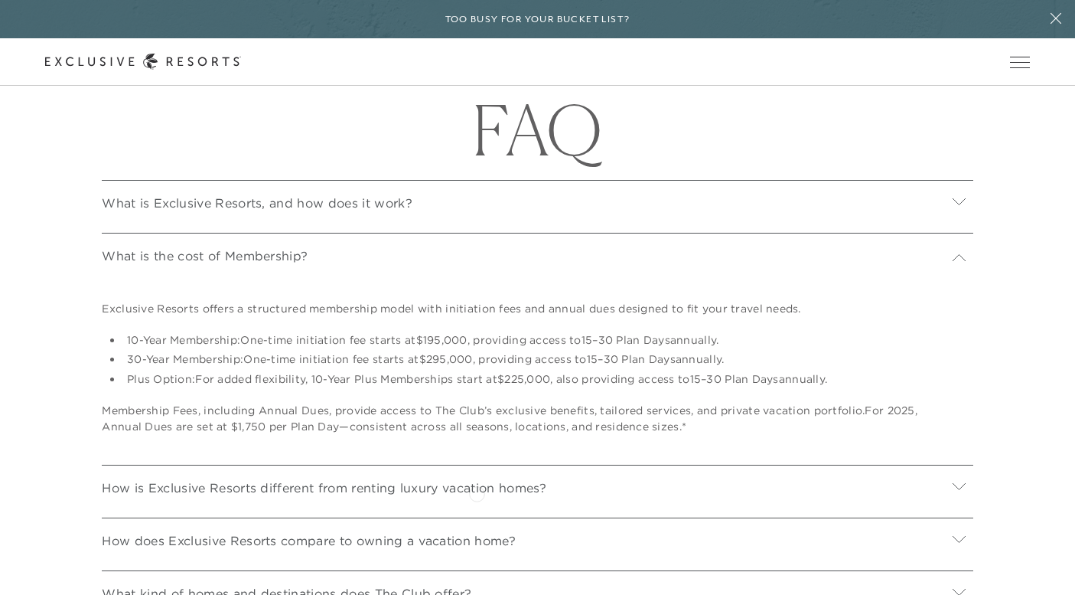
click at [477, 492] on p "How is Exclusive Resorts different from renting luxury vacation homes?" at bounding box center [324, 487] width 444 height 18
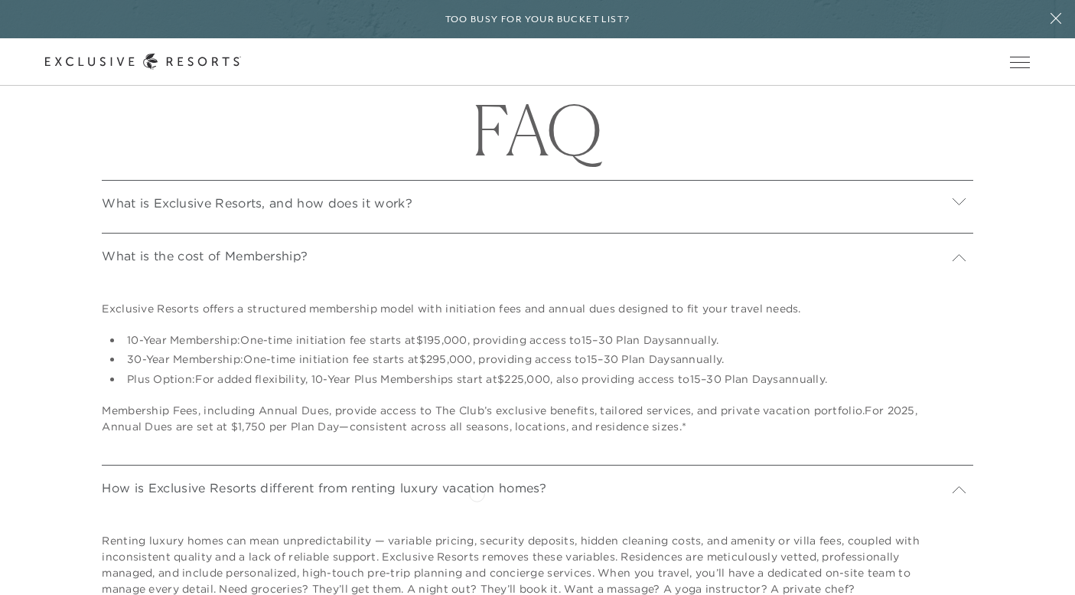
click at [477, 492] on p "How is Exclusive Resorts different from renting luxury vacation homes?" at bounding box center [324, 487] width 444 height 18
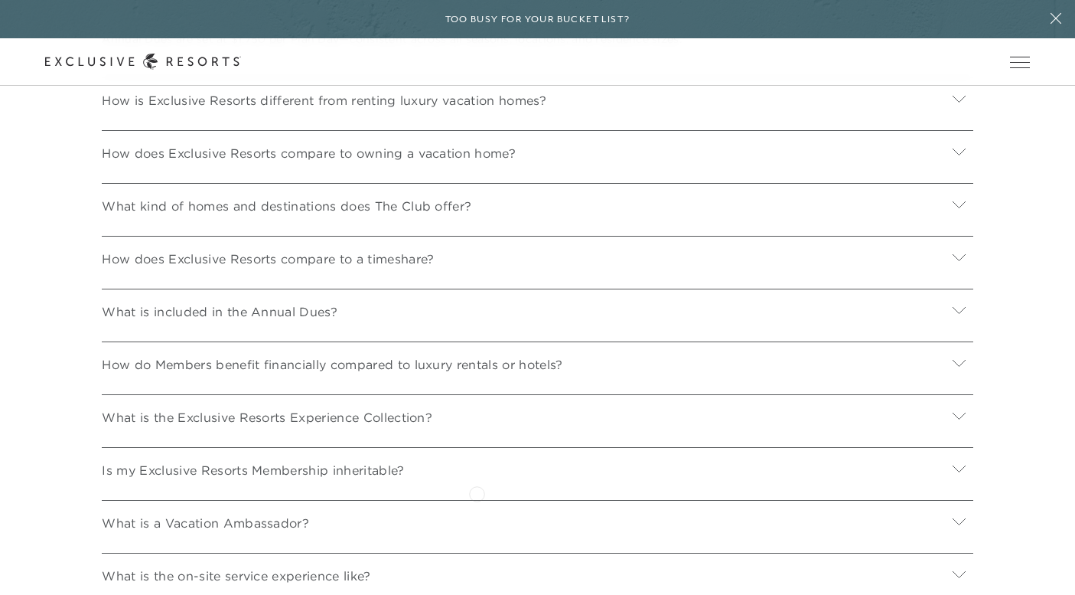
scroll to position [5978, 0]
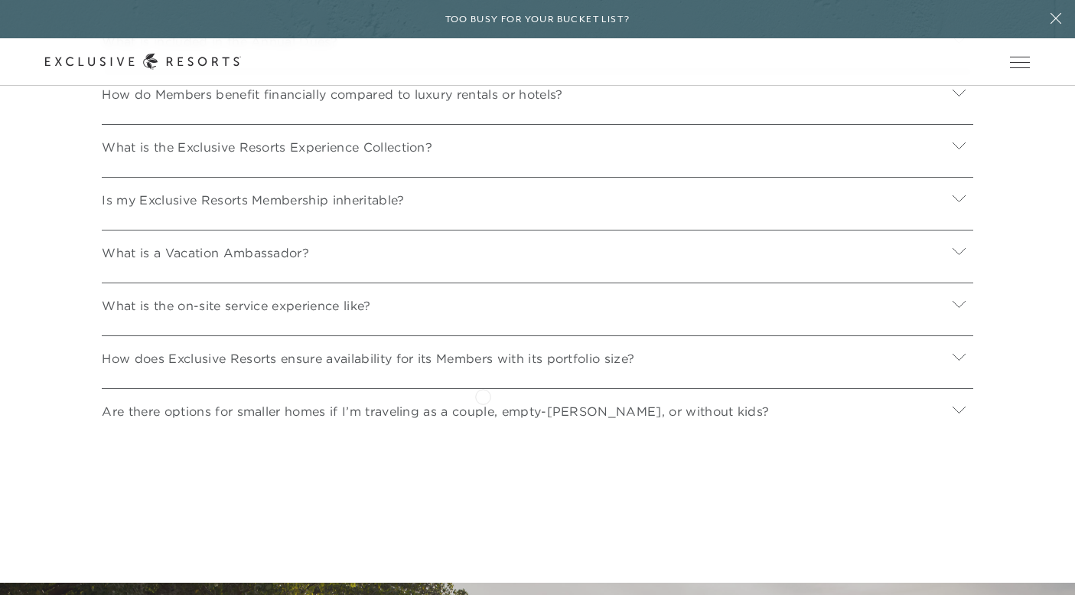
click at [483, 402] on p "Are there options for smaller homes if I’m traveling as a couple, empty-nester,…" at bounding box center [435, 411] width 667 height 18
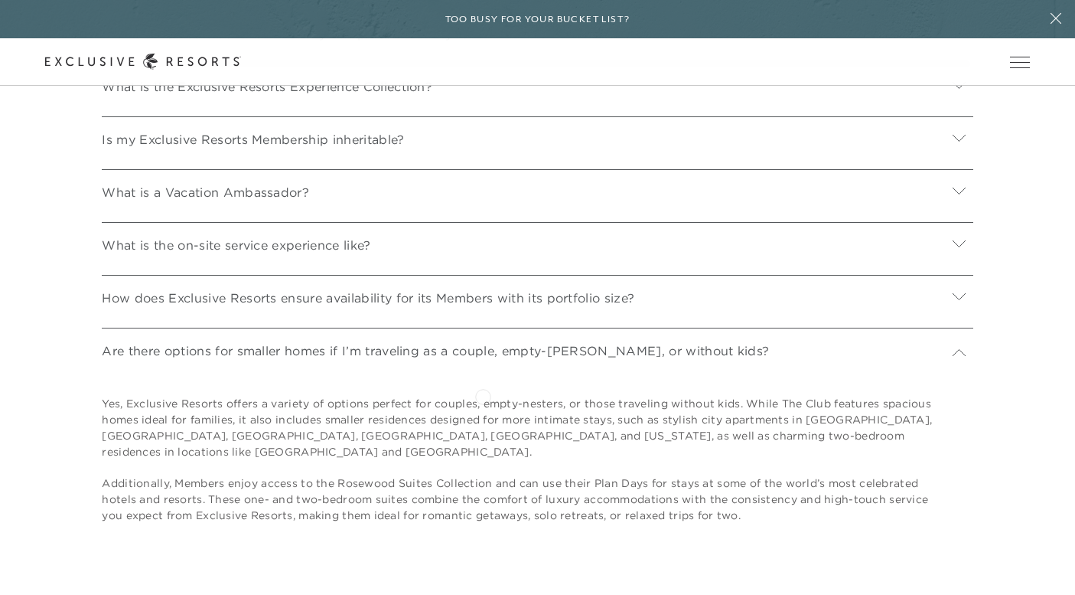
scroll to position [6067, 0]
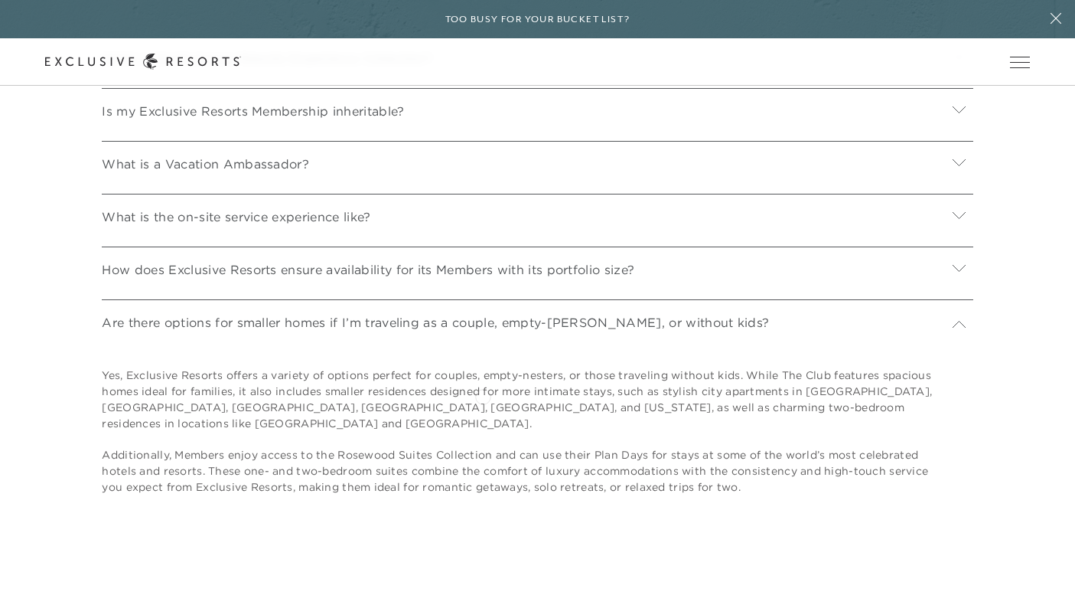
click at [483, 395] on p "Yes, Exclusive Resorts offers a variety of options perfect for couples, empty-n…" at bounding box center [518, 399] width 833 height 64
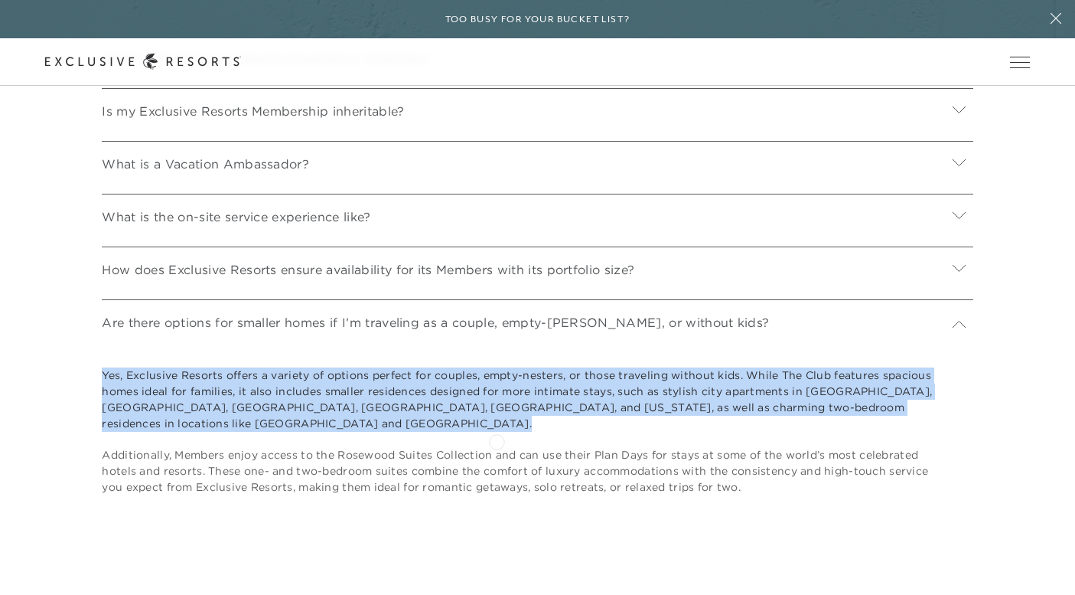
click at [497, 447] on p "Additionally, Members enjoy access to the Rosewood Suites Collection and can us…" at bounding box center [518, 471] width 833 height 48
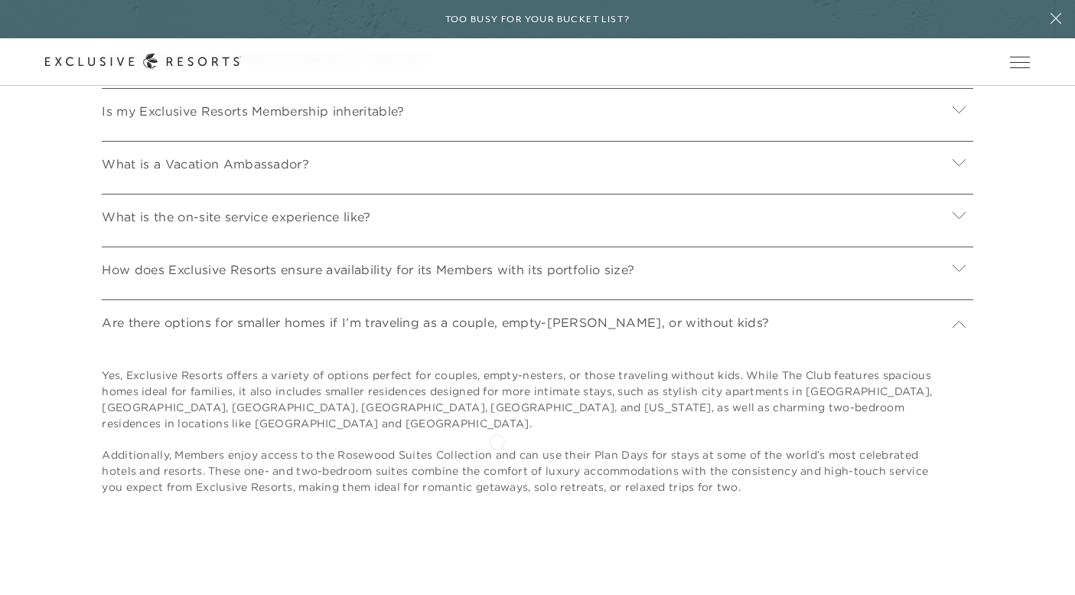
click at [497, 447] on p "Additionally, Members enjoy access to the Rosewood Suites Collection and can us…" at bounding box center [518, 471] width 833 height 48
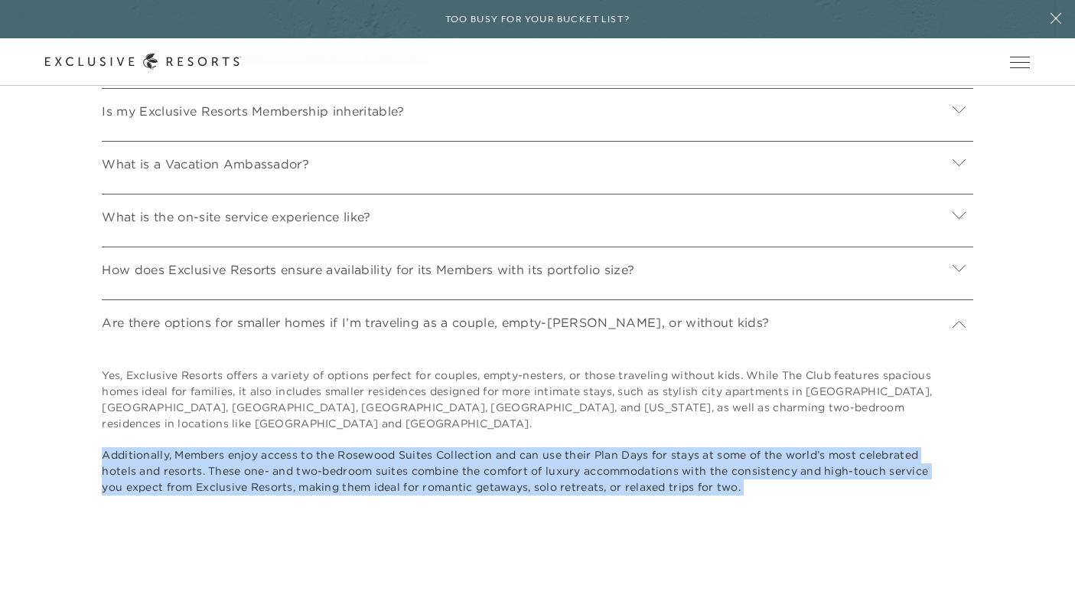
click at [499, 393] on p "Yes, Exclusive Resorts offers a variety of options perfect for couples, empty-n…" at bounding box center [518, 399] width 833 height 64
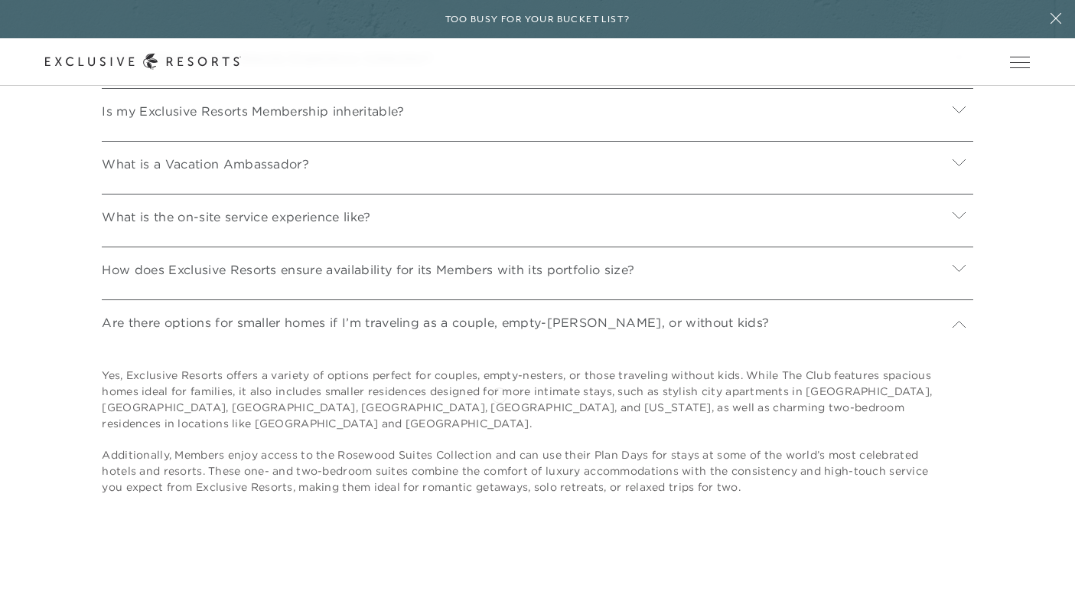
click at [499, 393] on p "Yes, Exclusive Resorts offers a variety of options perfect for couples, empty-n…" at bounding box center [518, 399] width 833 height 64
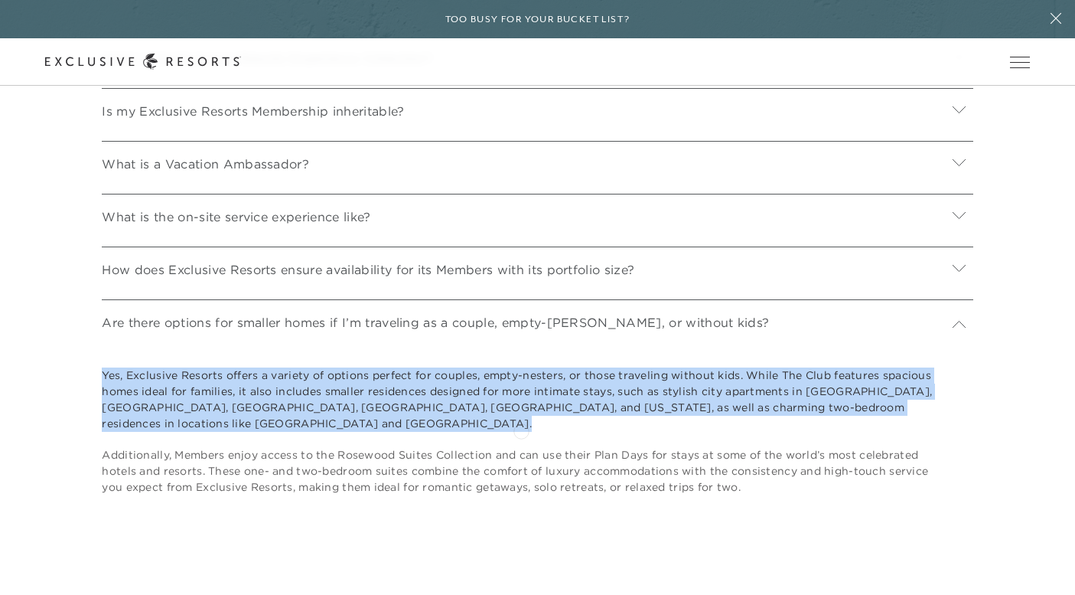
click at [521, 447] on p "Additionally, Members enjoy access to the Rosewood Suites Collection and can us…" at bounding box center [518, 471] width 833 height 48
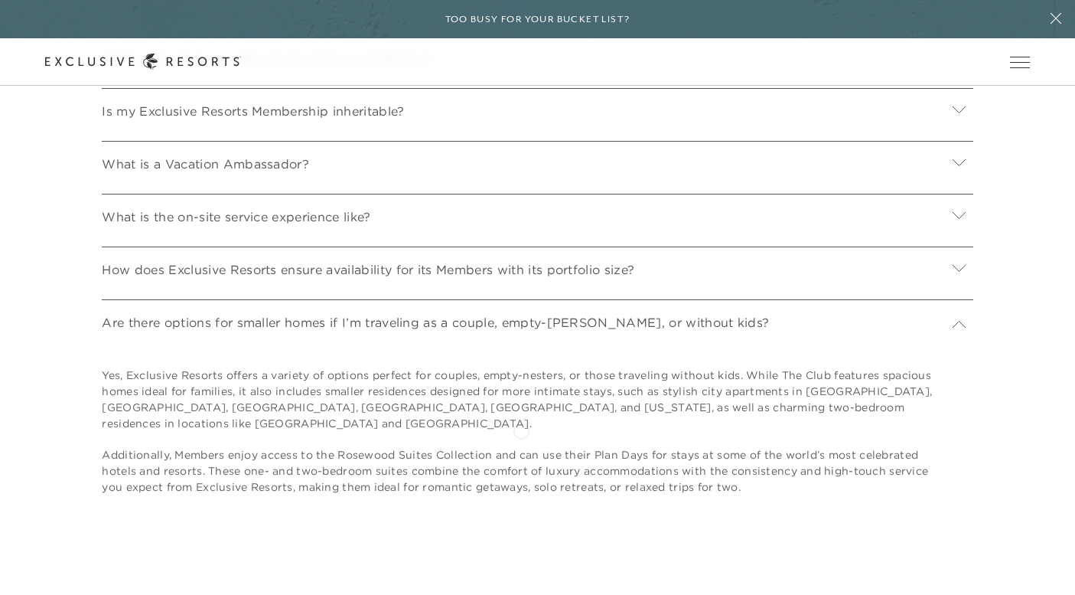
click at [521, 447] on p "Additionally, Members enjoy access to the Rosewood Suites Collection and can us…" at bounding box center [518, 471] width 833 height 48
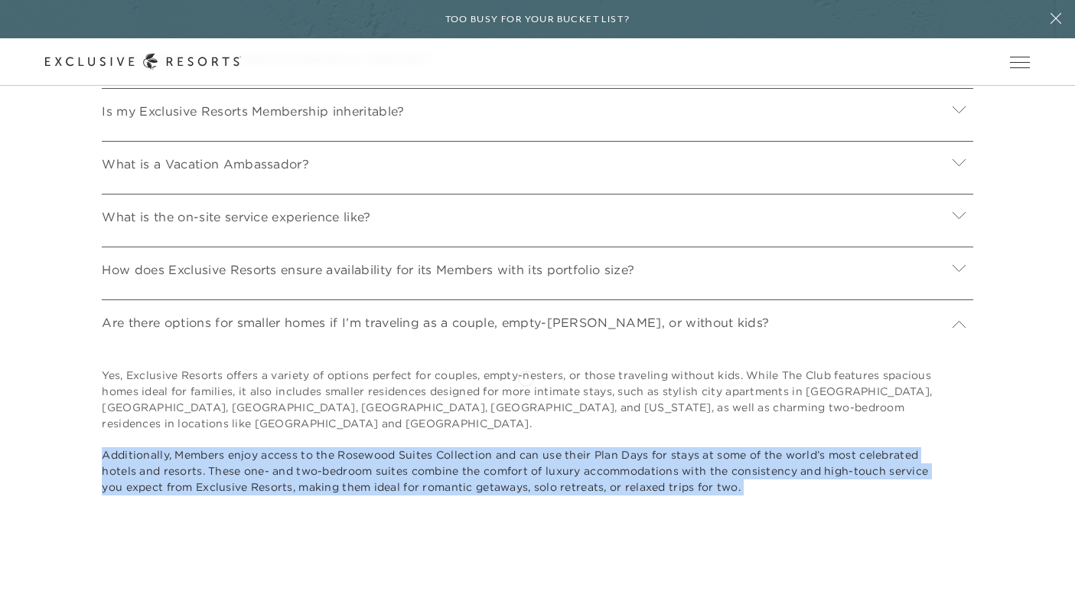
click at [526, 377] on p "Yes, Exclusive Resorts offers a variety of options perfect for couples, empty-n…" at bounding box center [518, 399] width 833 height 64
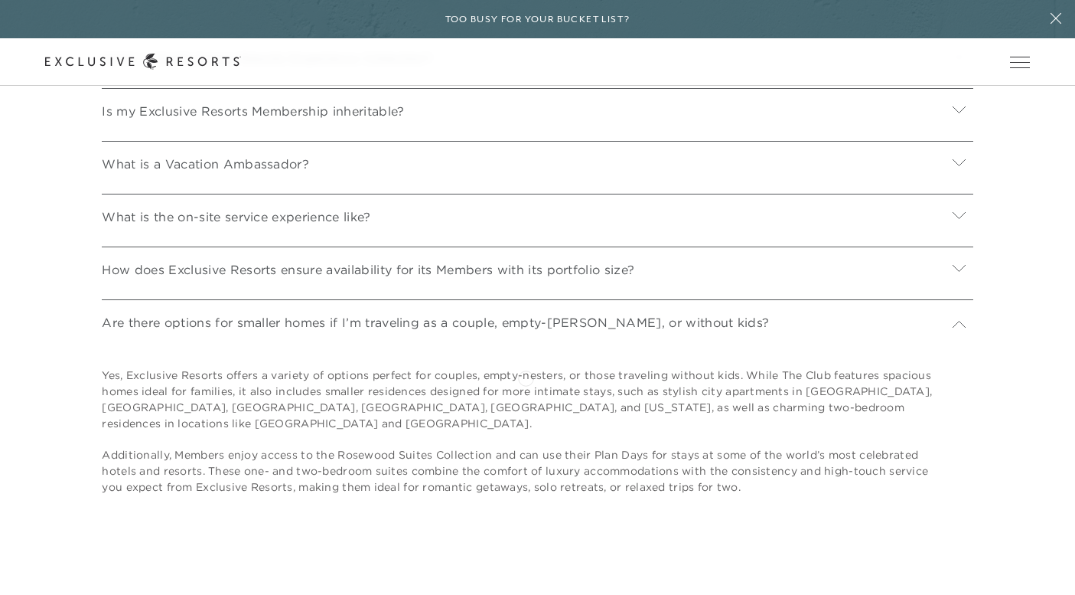
click at [526, 377] on p "Yes, Exclusive Resorts offers a variety of options perfect for couples, empty-n…" at bounding box center [518, 399] width 833 height 64
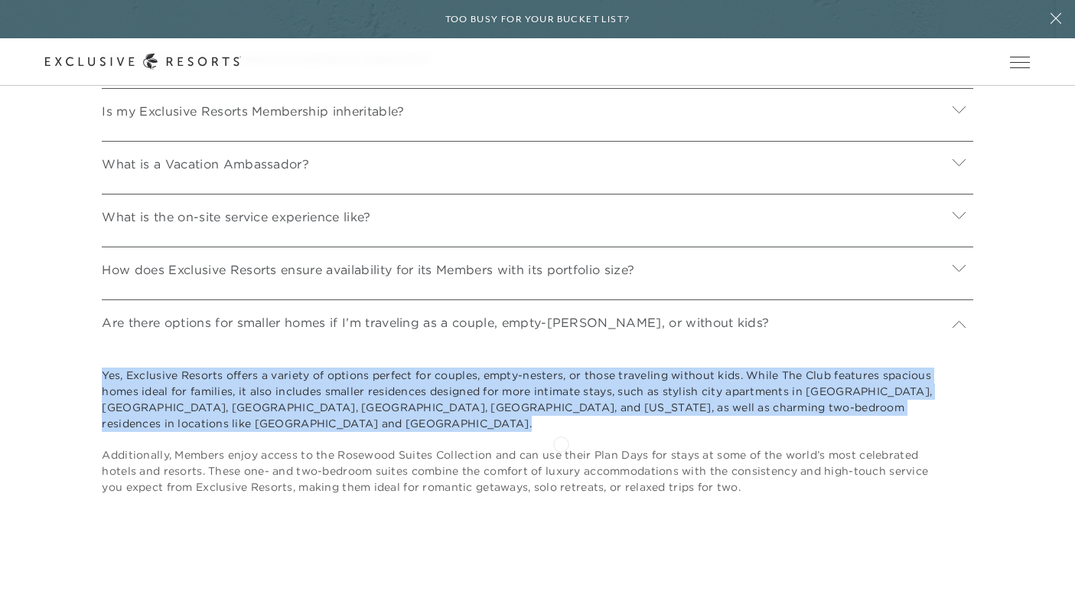
click at [561, 447] on p "Additionally, Members enjoy access to the Rosewood Suites Collection and can us…" at bounding box center [518, 471] width 833 height 48
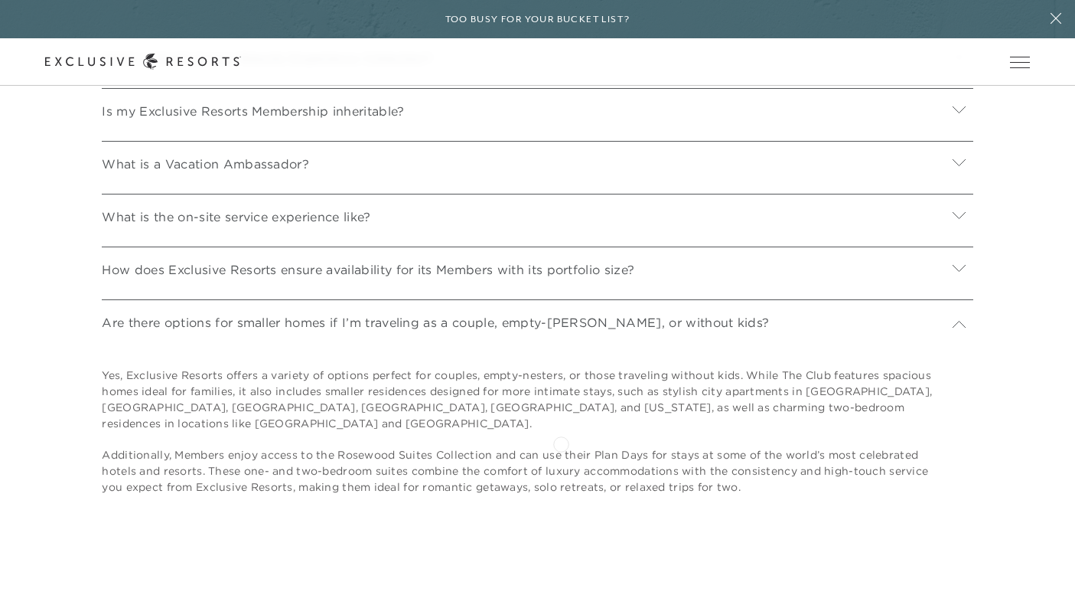
click at [561, 447] on p "Additionally, Members enjoy access to the Rosewood Suites Collection and can us…" at bounding box center [518, 471] width 833 height 48
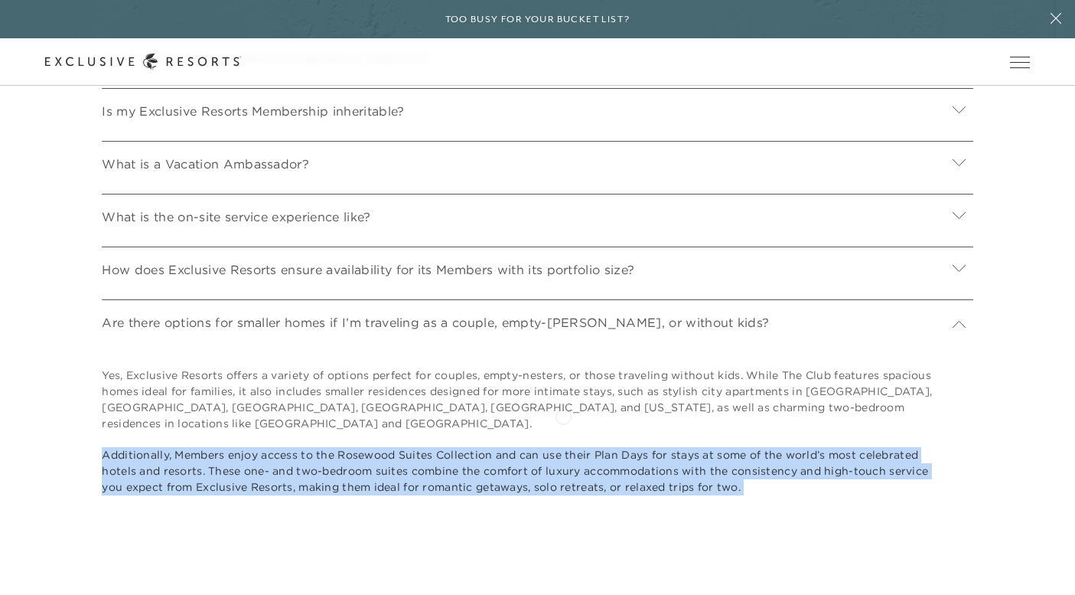
click at [563, 415] on div "Yes, Exclusive Resorts offers a variety of options perfect for couples, empty-n…" at bounding box center [518, 431] width 833 height 128
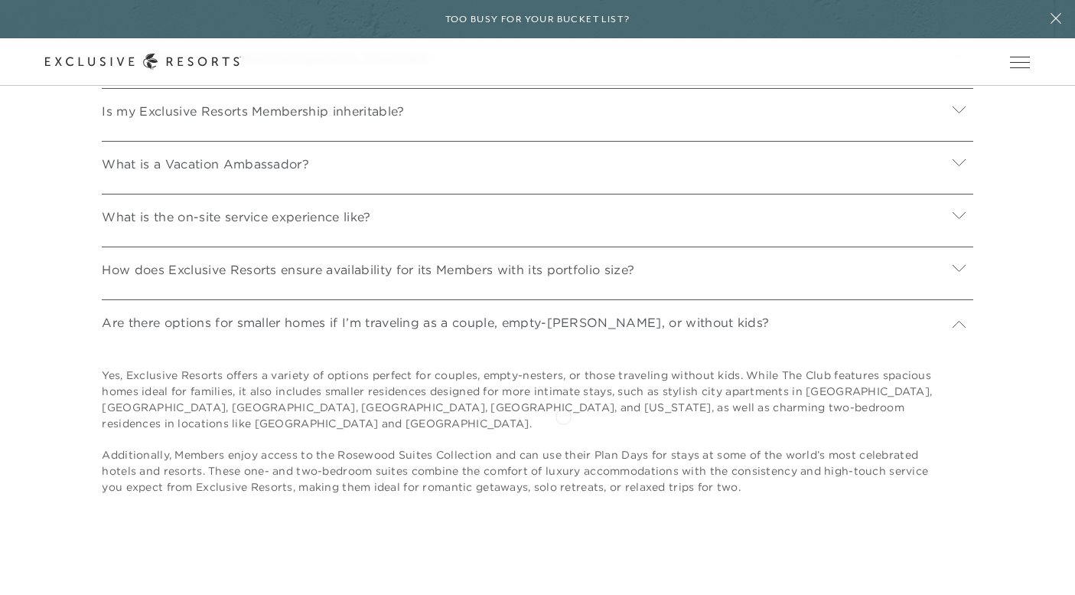
click at [563, 415] on div "Yes, Exclusive Resorts offers a variety of options perfect for couples, empty-n…" at bounding box center [518, 431] width 833 height 128
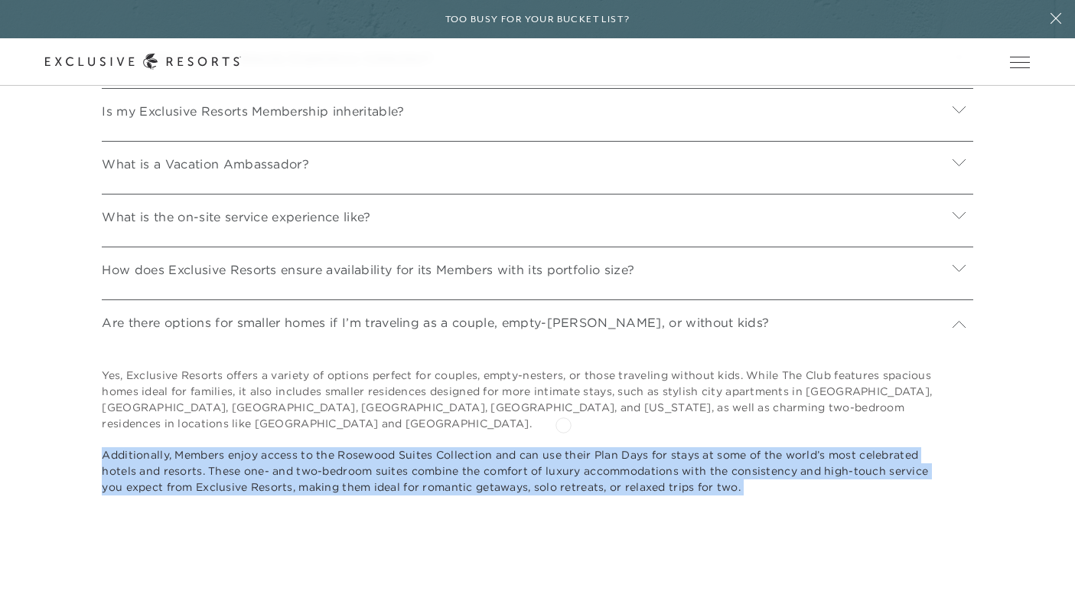
click at [566, 447] on p "Additionally, Members enjoy access to the Rosewood Suites Collection and can us…" at bounding box center [518, 471] width 833 height 48
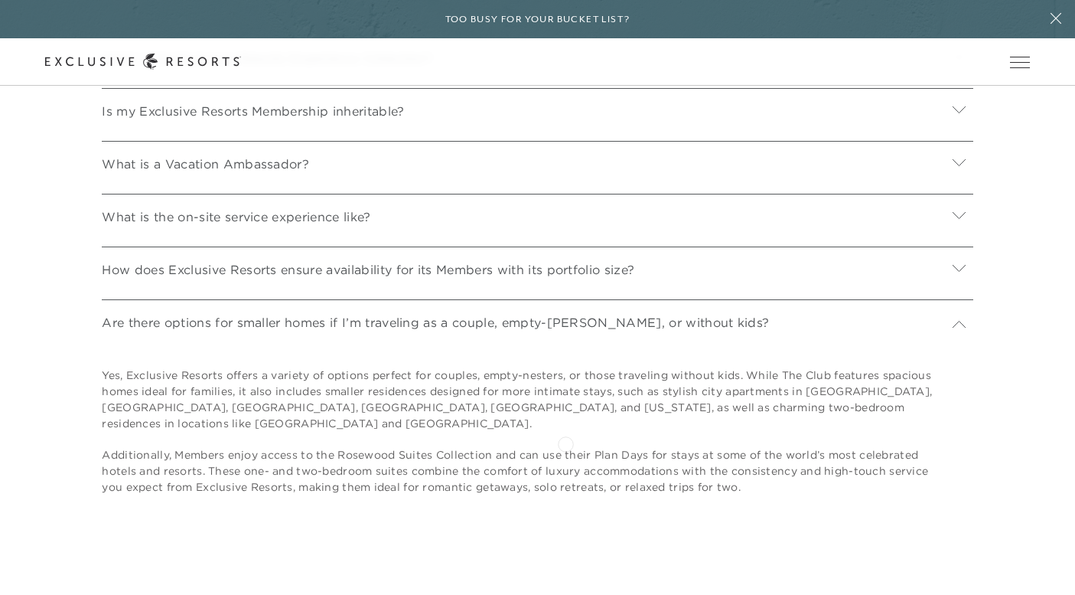
click at [566, 447] on p "Additionally, Members enjoy access to the Rosewood Suites Collection and can us…" at bounding box center [518, 471] width 833 height 48
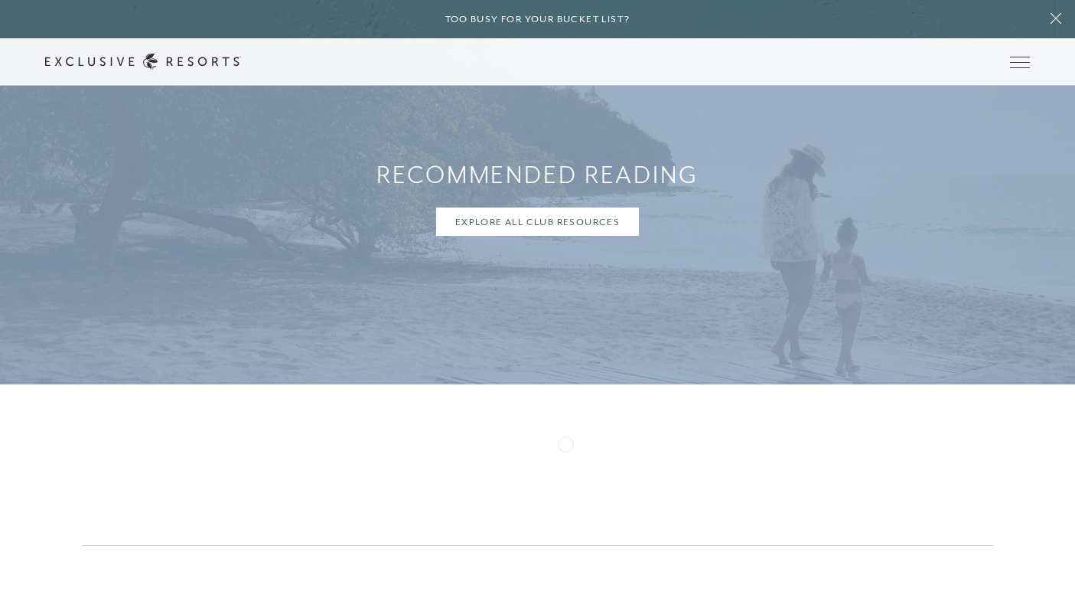
scroll to position [6221, 0]
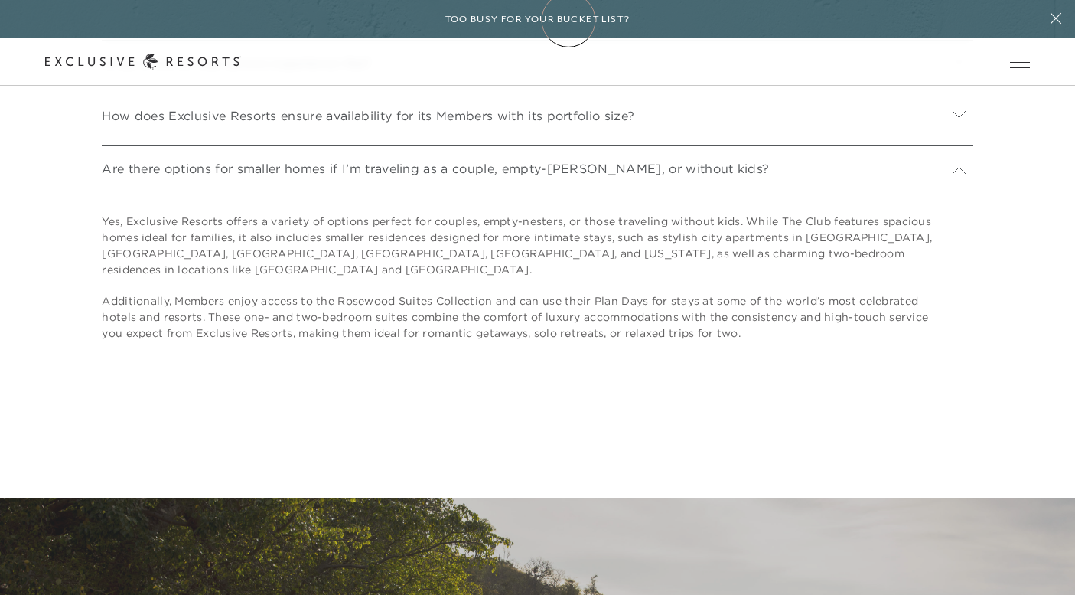
click at [569, 20] on h6 "Too busy for your bucket list?" at bounding box center [537, 19] width 185 height 15
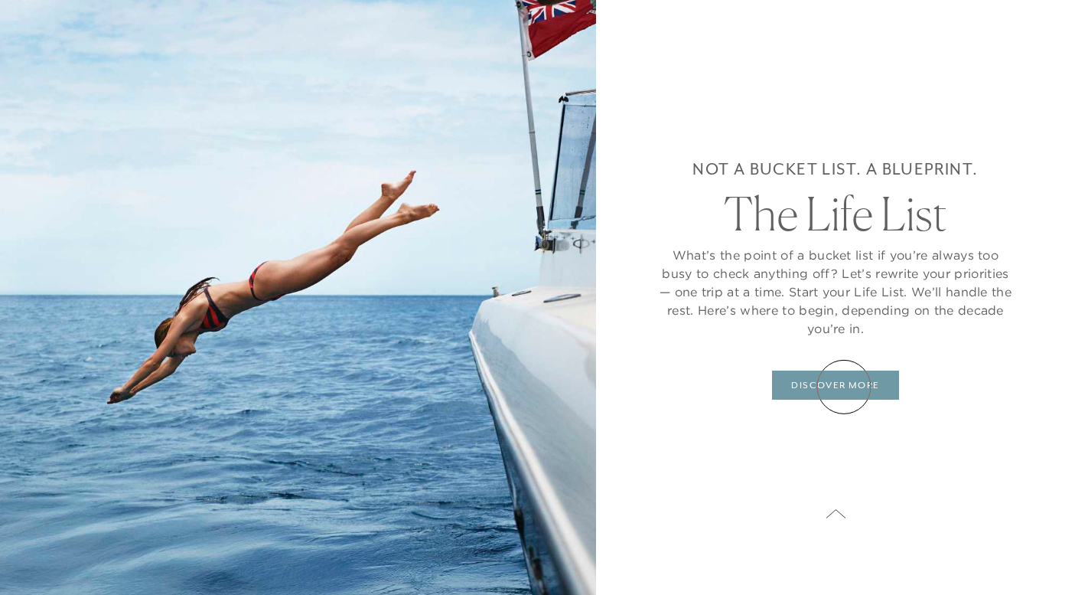
click at [844, 387] on link "DISCOVER MORE" at bounding box center [835, 384] width 126 height 29
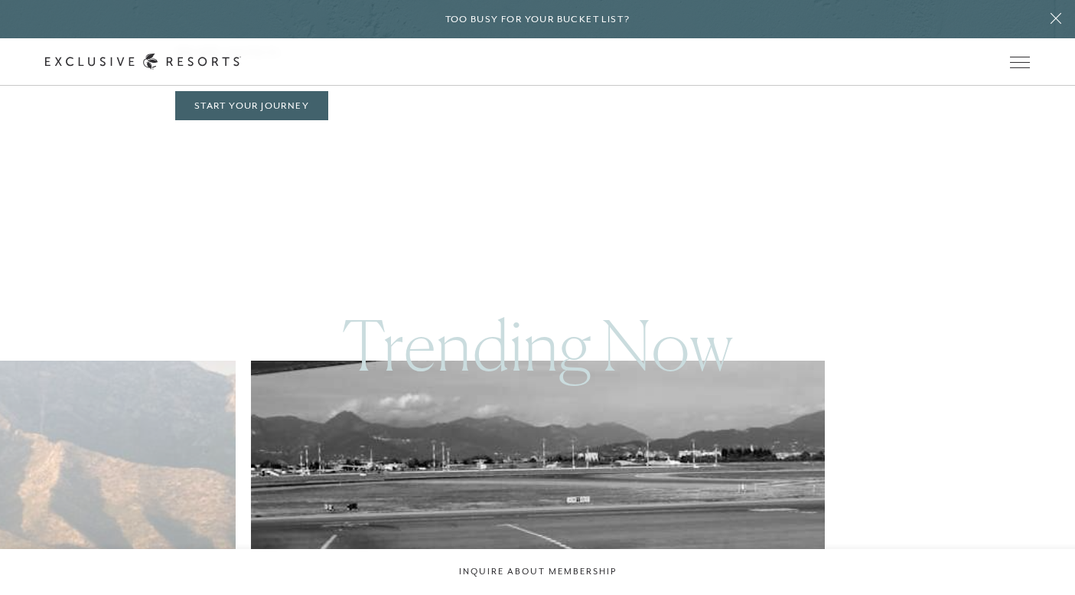
scroll to position [779, 0]
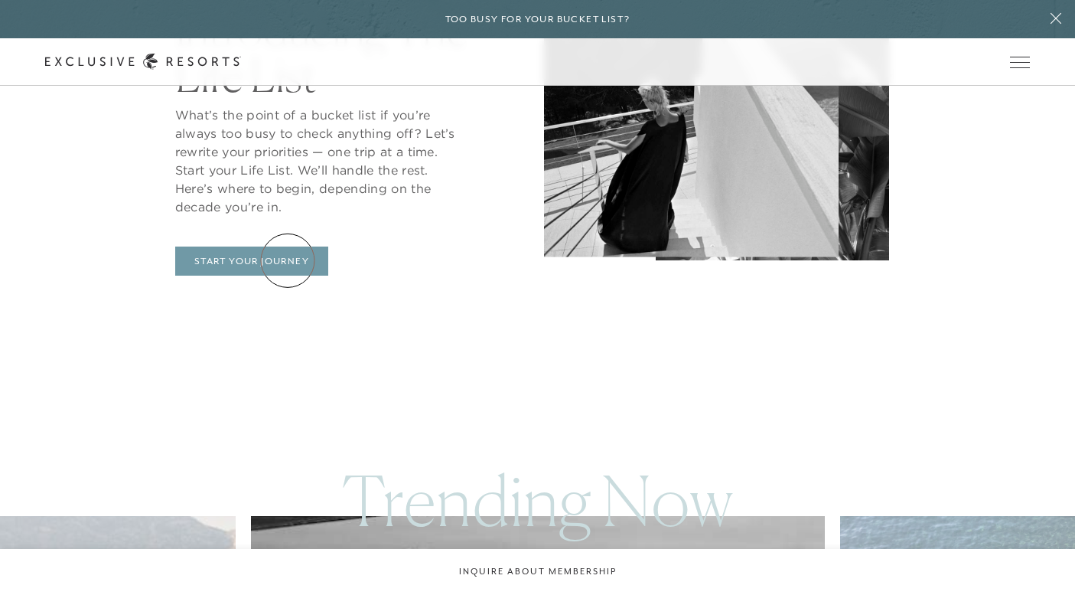
click at [288, 260] on link "START YOUR JOURNEY" at bounding box center [251, 260] width 153 height 29
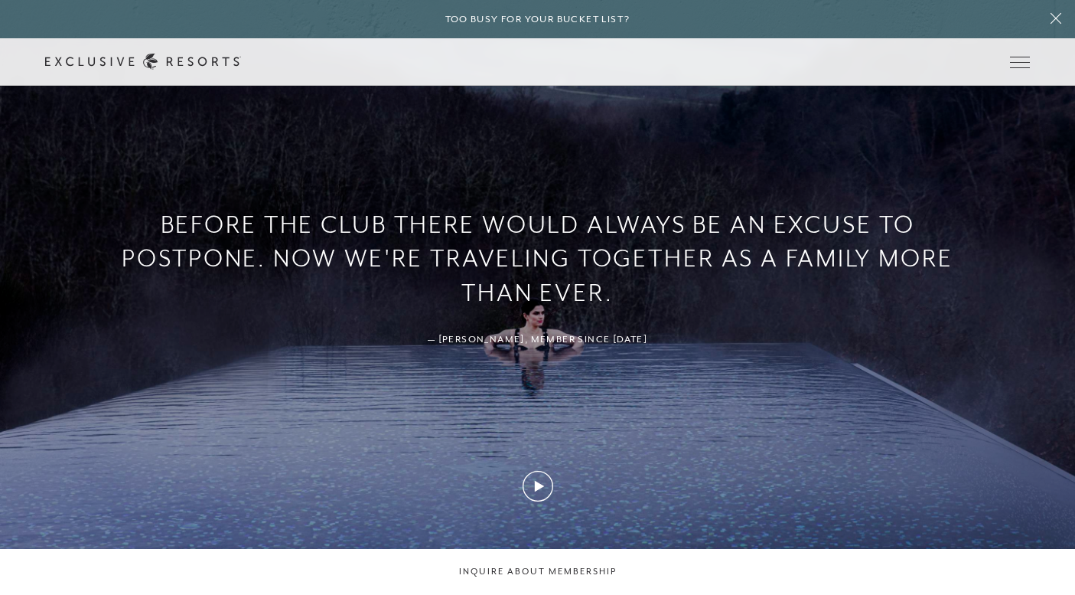
scroll to position [1297, 0]
click at [541, 492] on icon at bounding box center [538, 485] width 31 height 31
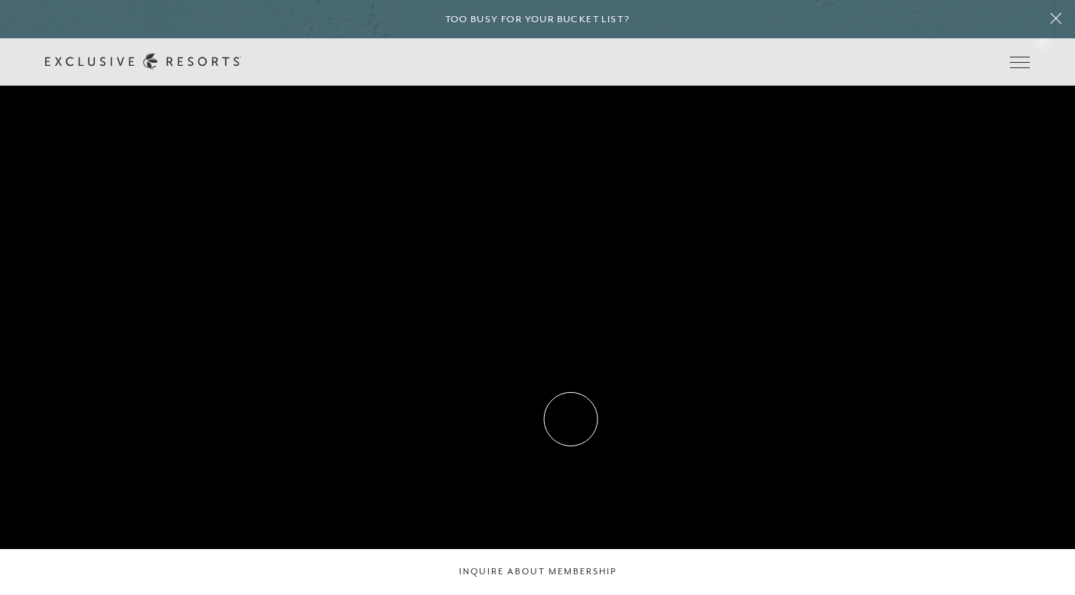
scroll to position [1278, 0]
click at [481, 376] on video "Video Player" at bounding box center [537, 290] width 1075 height 595
